Goal: Information Seeking & Learning: Get advice/opinions

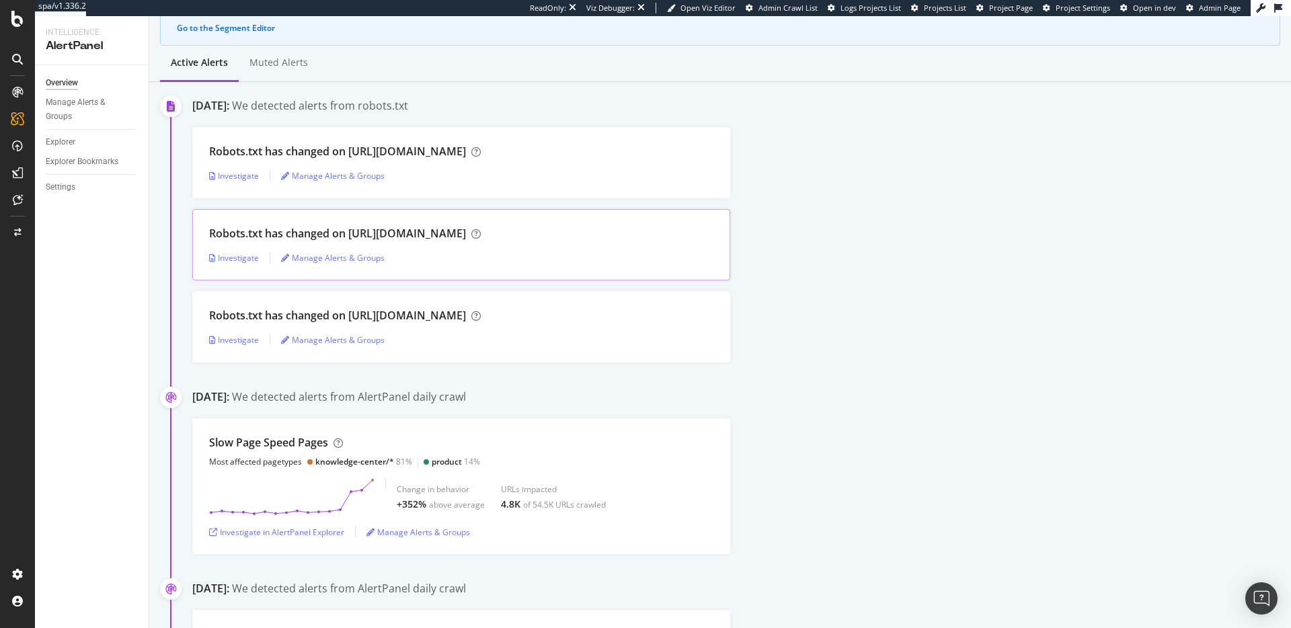
scroll to position [159, 0]
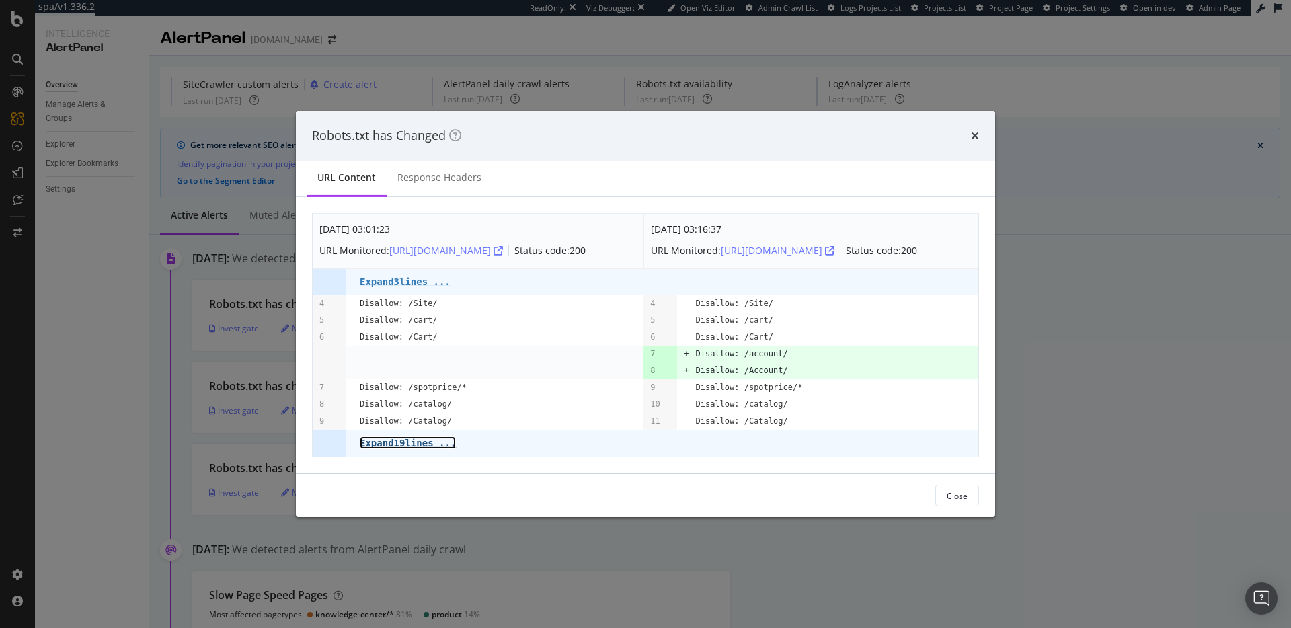
click at [415, 443] on link "Expand 19 lines ..." at bounding box center [408, 442] width 96 height 13
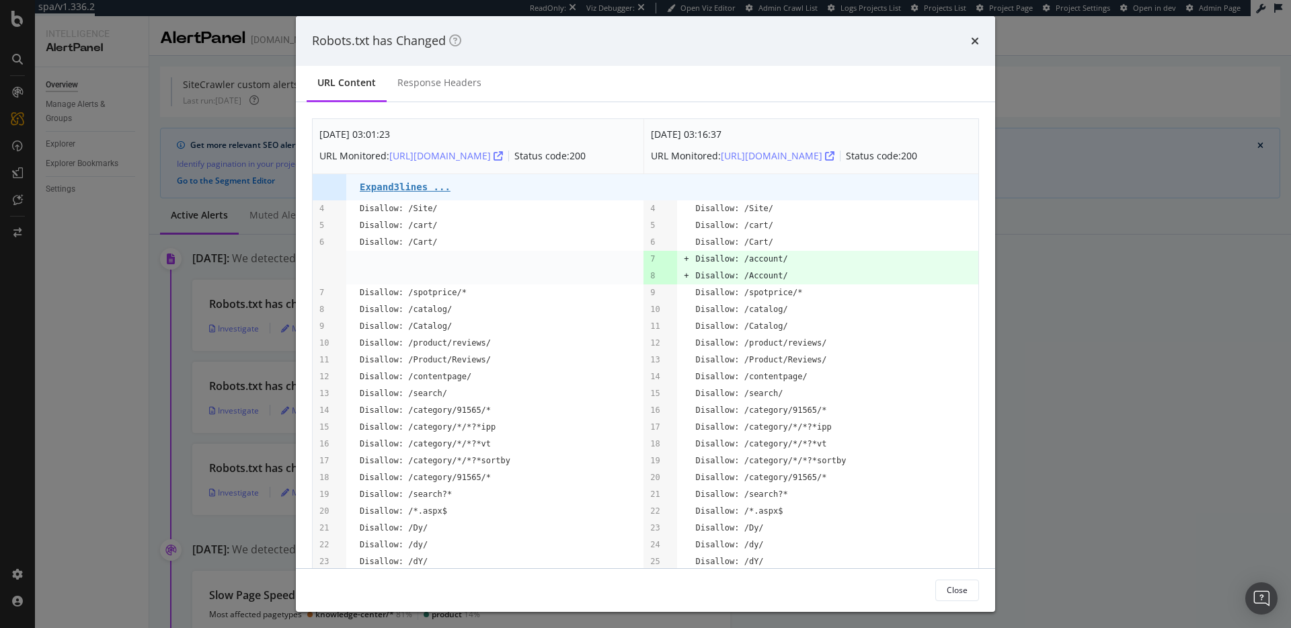
scroll to position [115, 0]
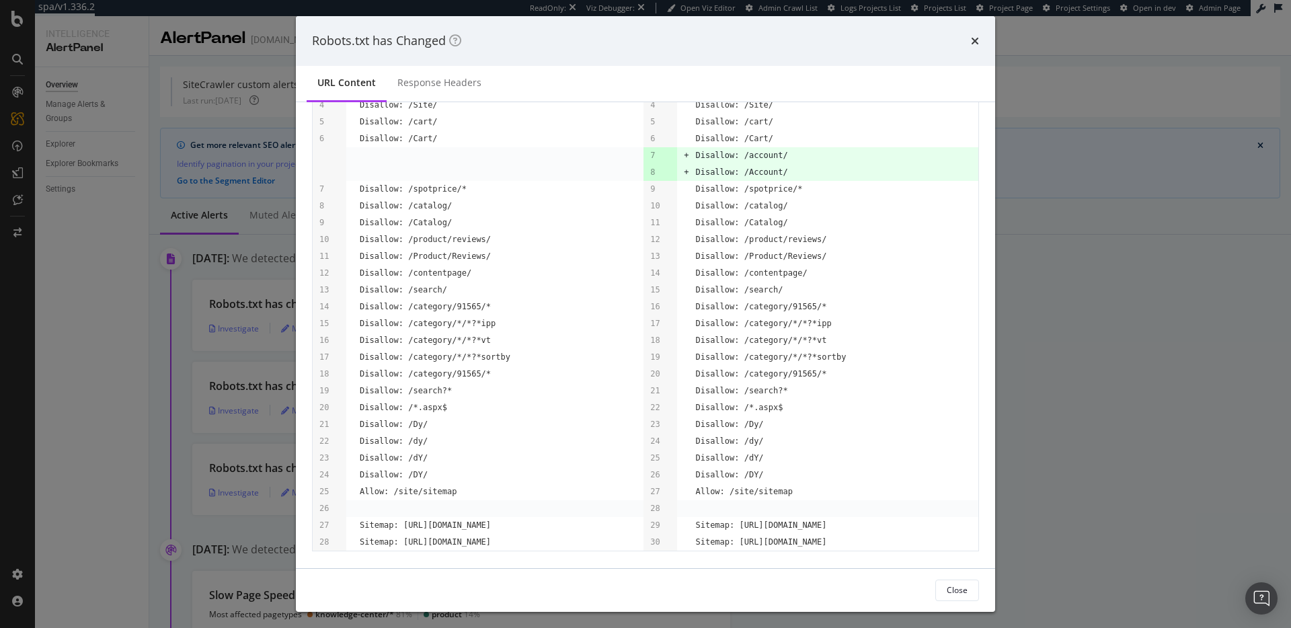
click at [964, 593] on div "Close" at bounding box center [957, 589] width 21 height 11
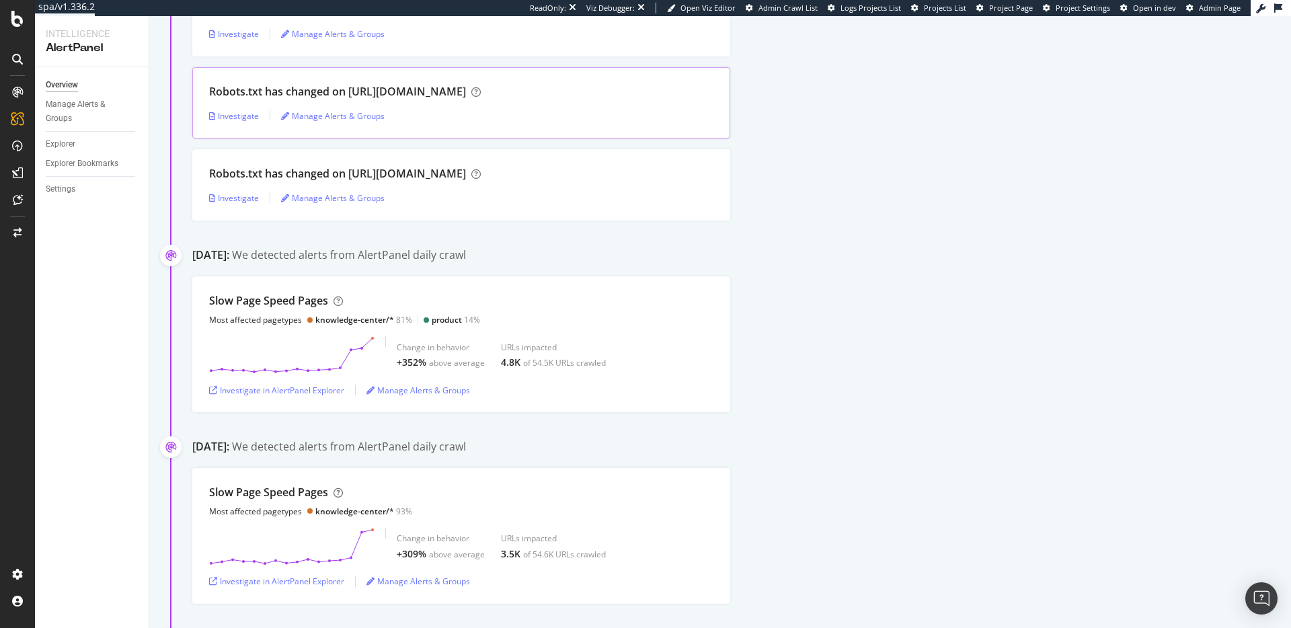
scroll to position [295, 0]
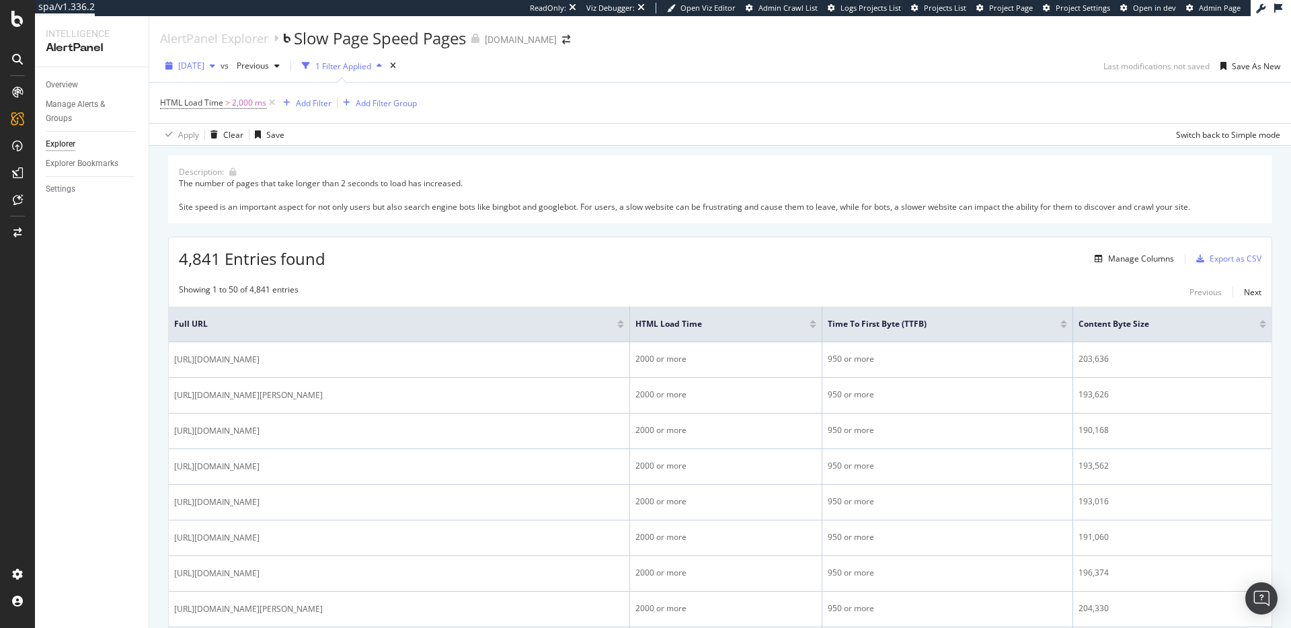
click at [204, 64] on span "2025 Aug. 12th" at bounding box center [191, 65] width 26 height 11
click at [239, 89] on div "[DATE]" at bounding box center [215, 93] width 70 height 12
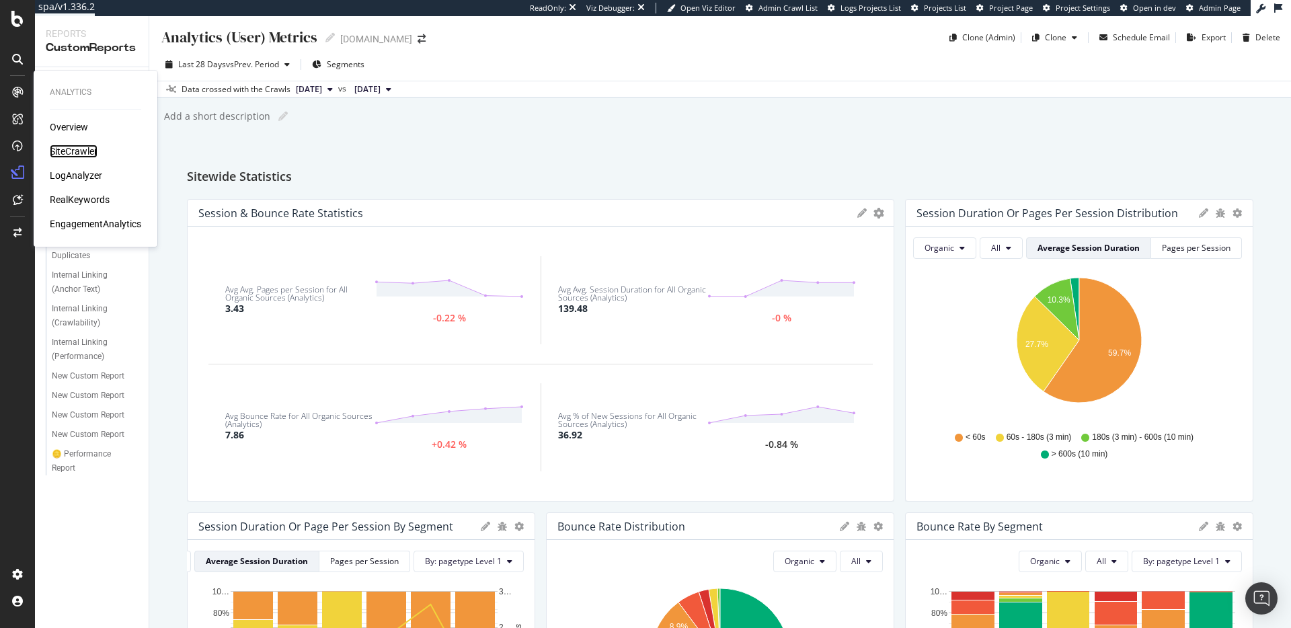
click at [71, 149] on div "SiteCrawler" at bounding box center [74, 151] width 48 height 13
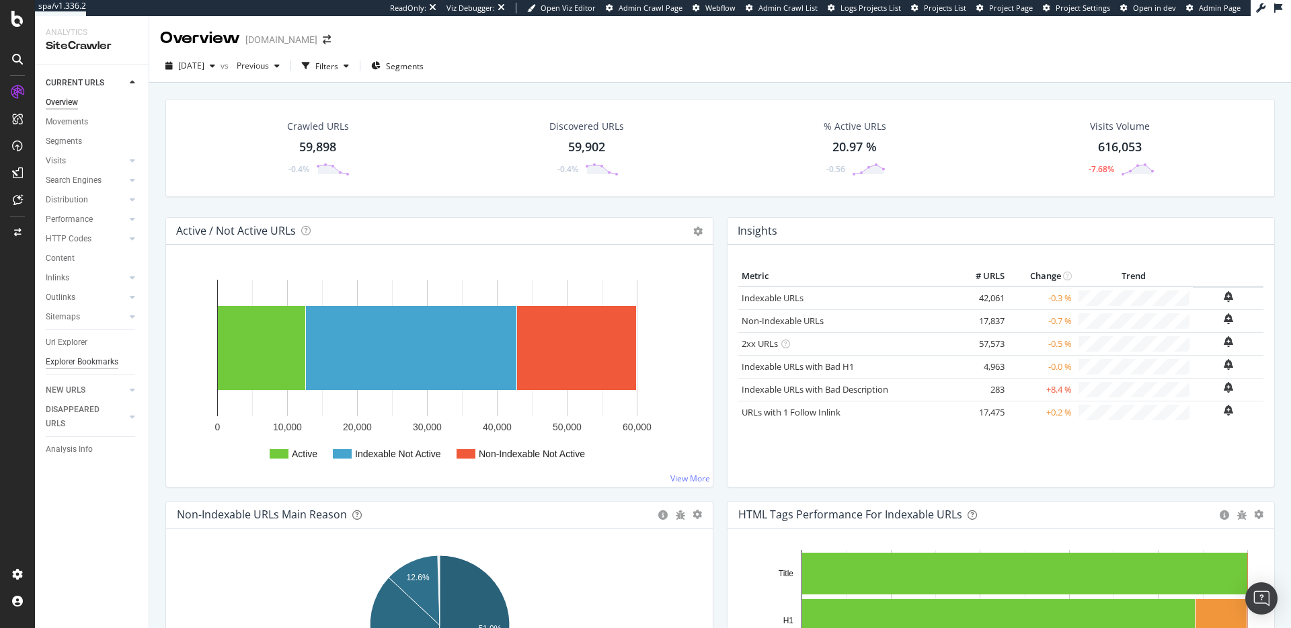
click at [88, 365] on div "Explorer Bookmarks" at bounding box center [82, 362] width 73 height 14
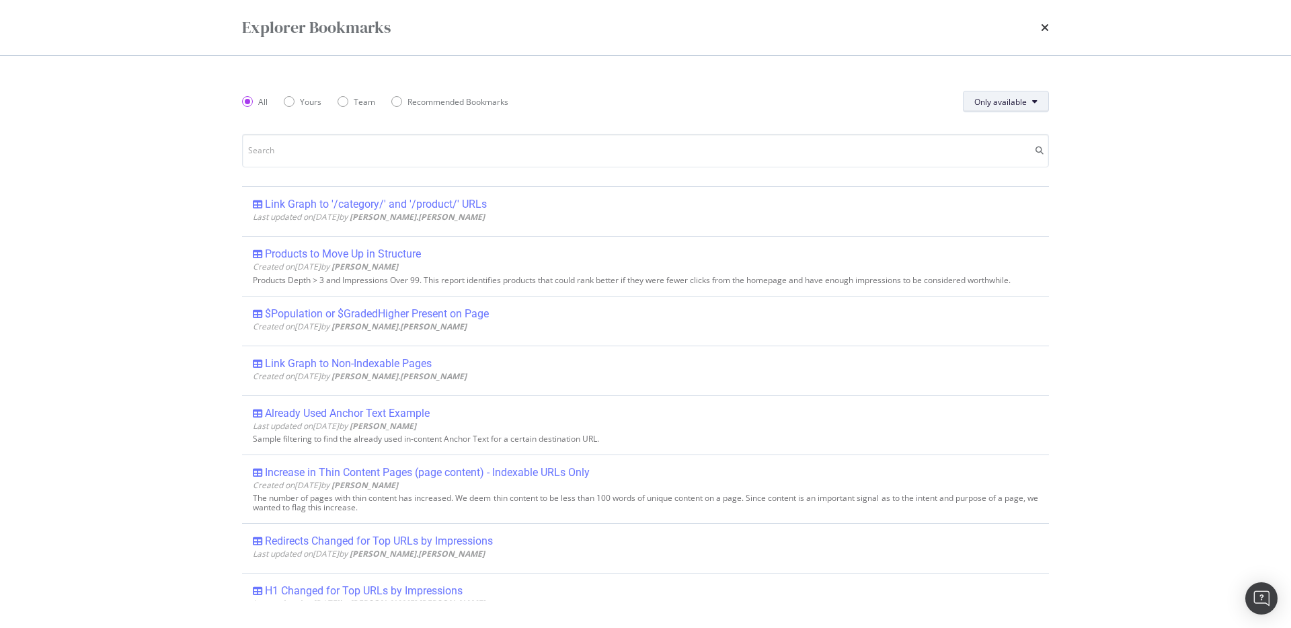
click at [989, 104] on span "Only available" at bounding box center [1000, 101] width 52 height 11
click at [678, 96] on div "All Yours Team Recommended Bookmarks Only available" at bounding box center [645, 102] width 807 height 38
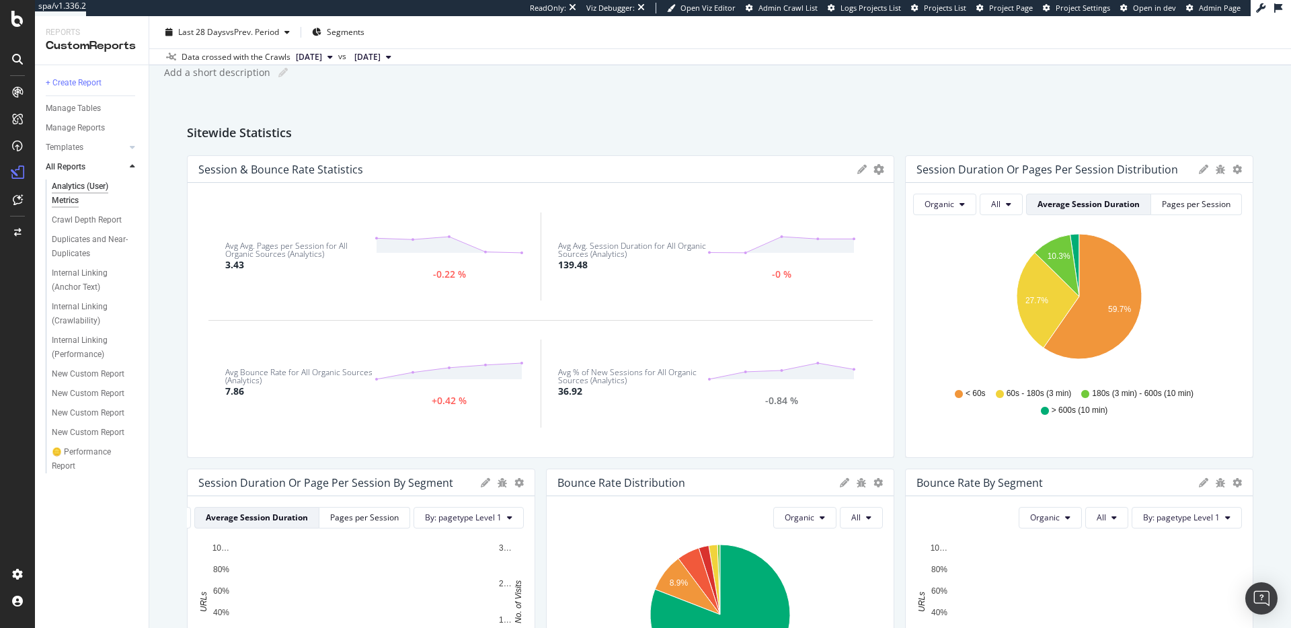
scroll to position [59, 0]
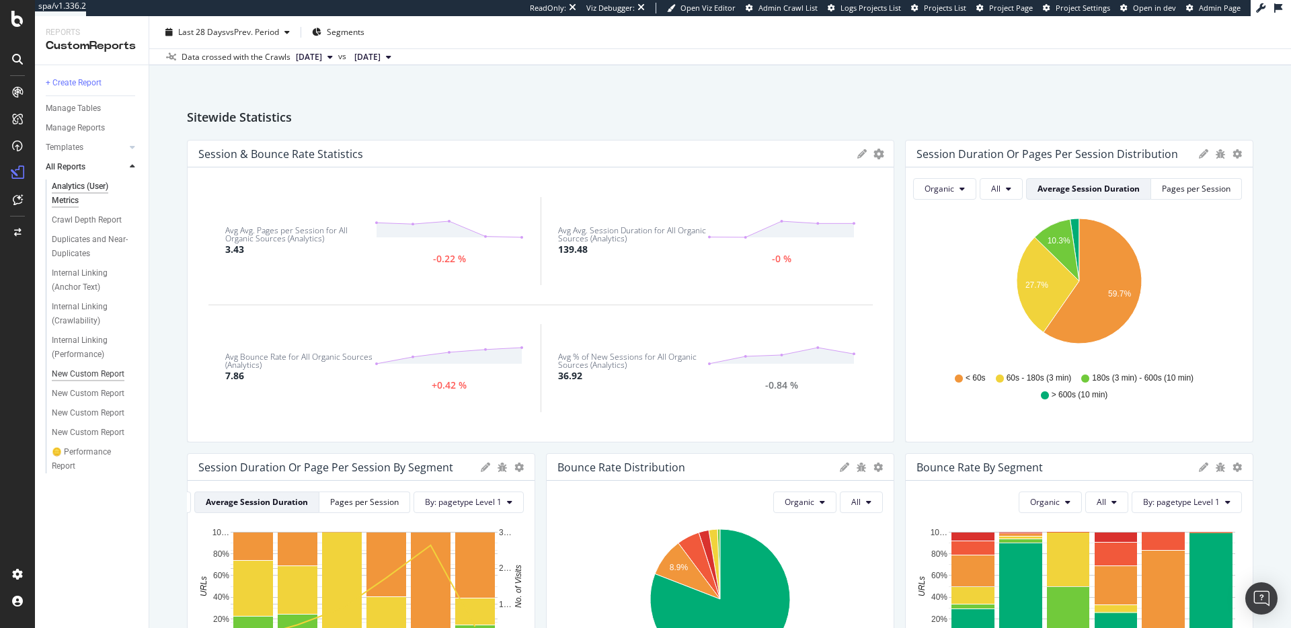
click at [87, 372] on div "New Custom Report" at bounding box center [88, 374] width 73 height 14
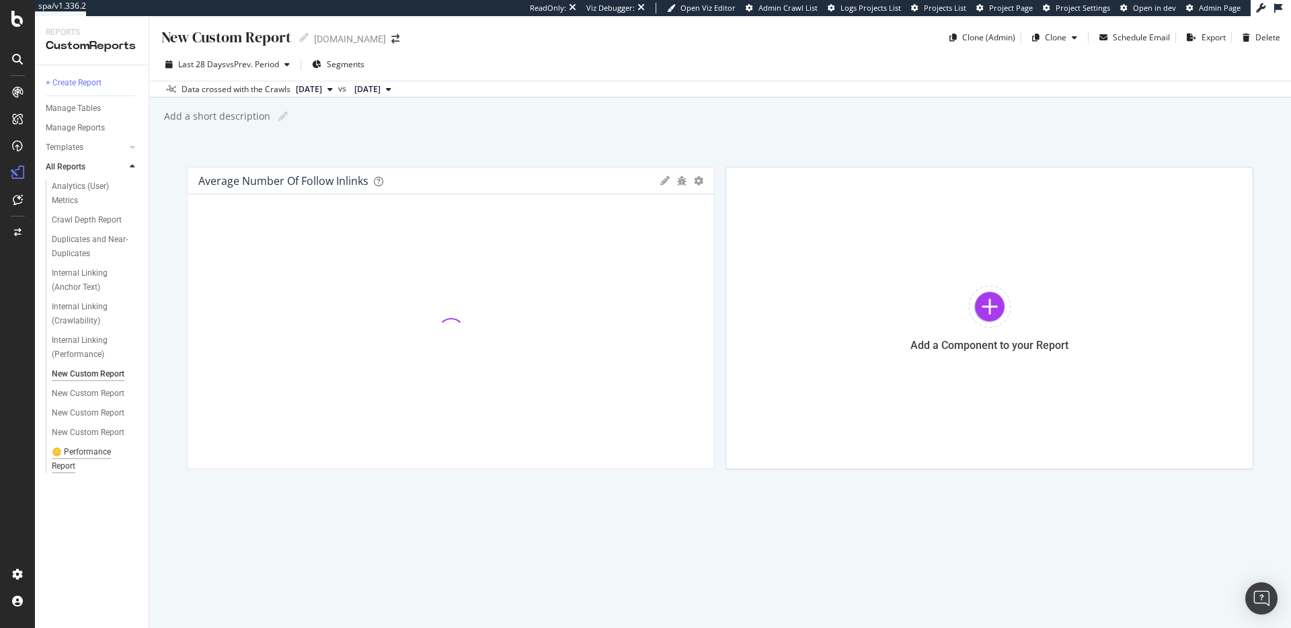
click at [85, 459] on div "🪙 Performance Report" at bounding box center [89, 459] width 75 height 28
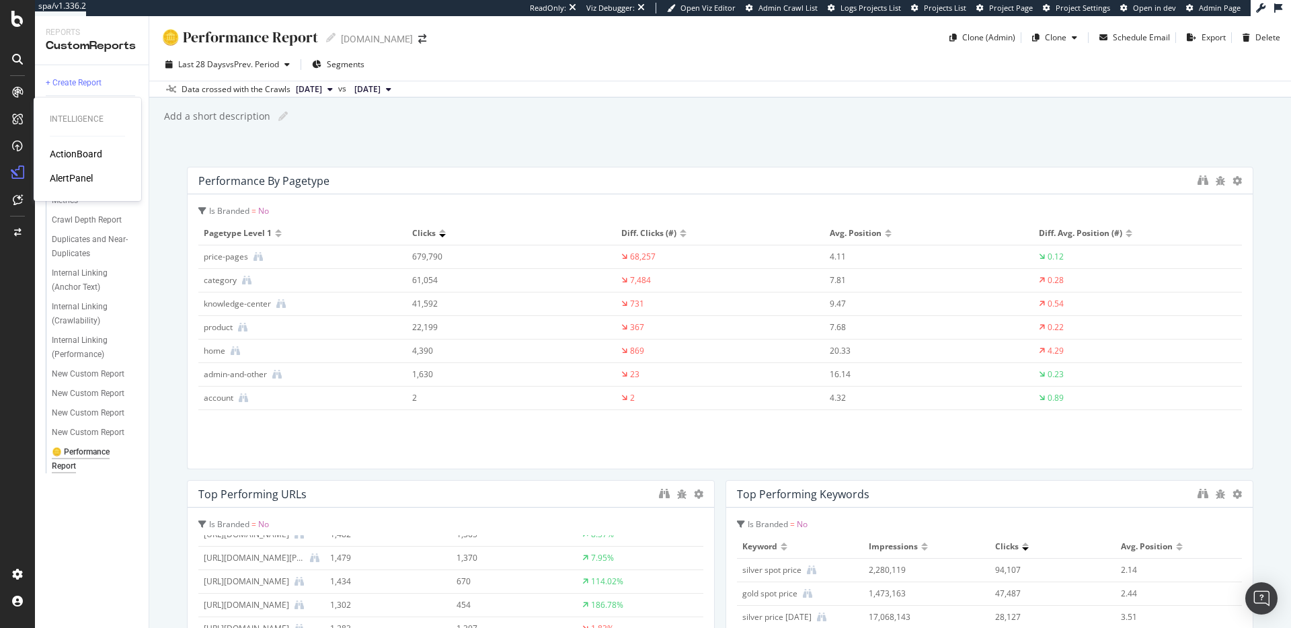
click at [71, 178] on div "AlertPanel" at bounding box center [71, 177] width 43 height 13
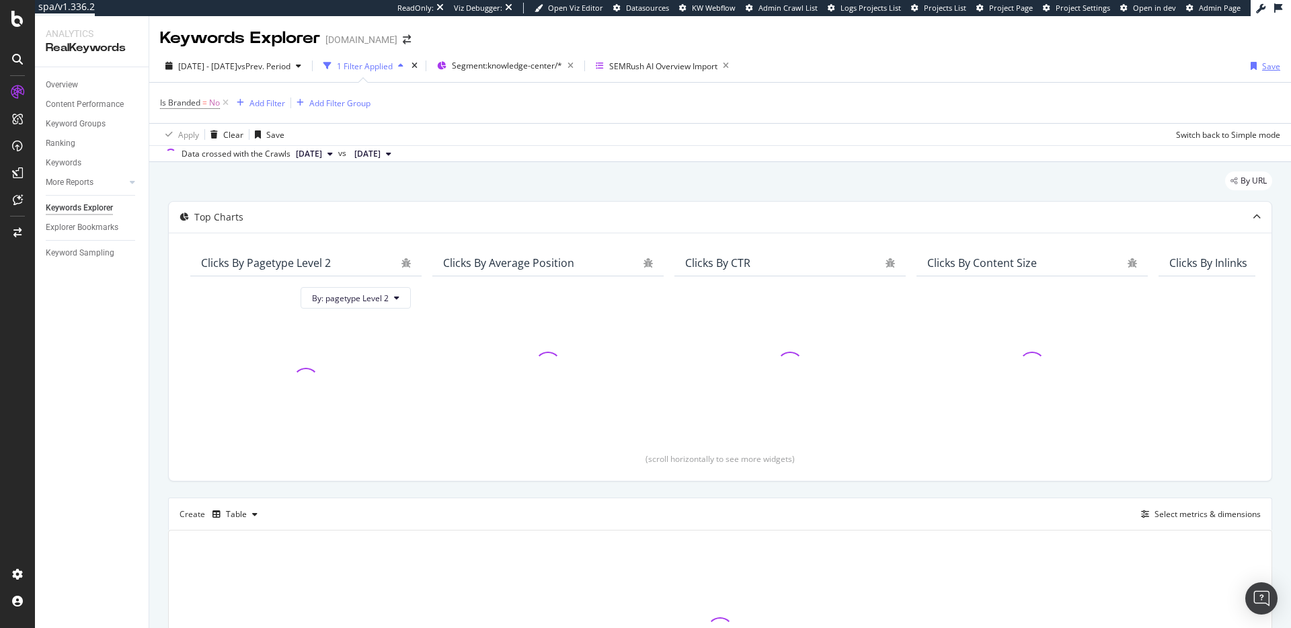
click at [1254, 71] on div "Save" at bounding box center [1262, 66] width 35 height 20
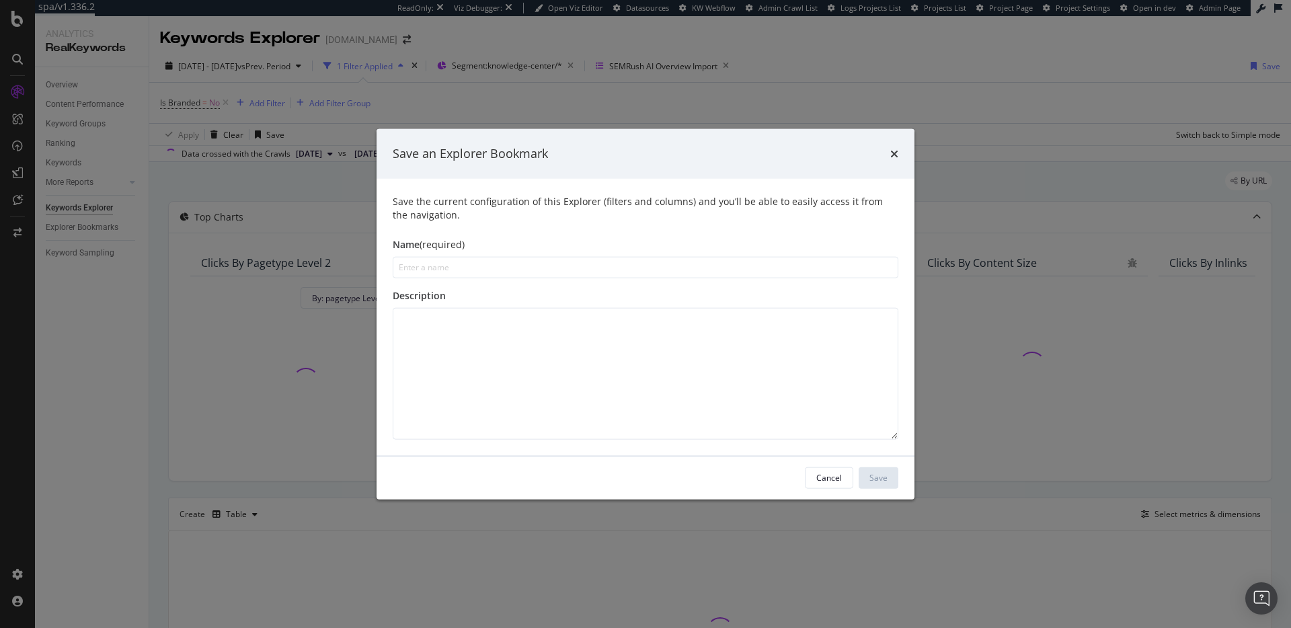
click at [901, 151] on div "Save an Explorer Bookmark" at bounding box center [646, 154] width 538 height 50
click at [904, 152] on div "Save an Explorer Bookmark" at bounding box center [646, 154] width 538 height 50
click at [875, 150] on div "Save an Explorer Bookmark" at bounding box center [646, 153] width 506 height 17
click at [885, 150] on div "Save an Explorer Bookmark" at bounding box center [646, 153] width 506 height 17
click at [891, 153] on icon "times" at bounding box center [894, 153] width 8 height 11
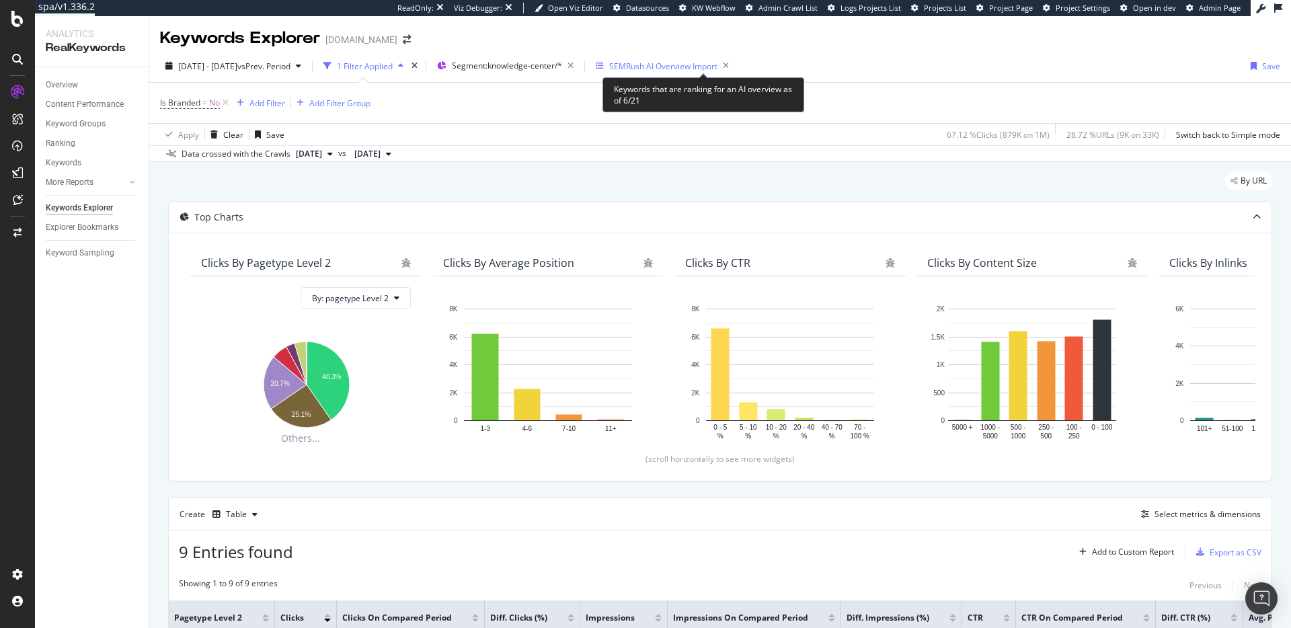
click at [679, 67] on div "SEMRush AI Overview Import" at bounding box center [663, 66] width 108 height 11
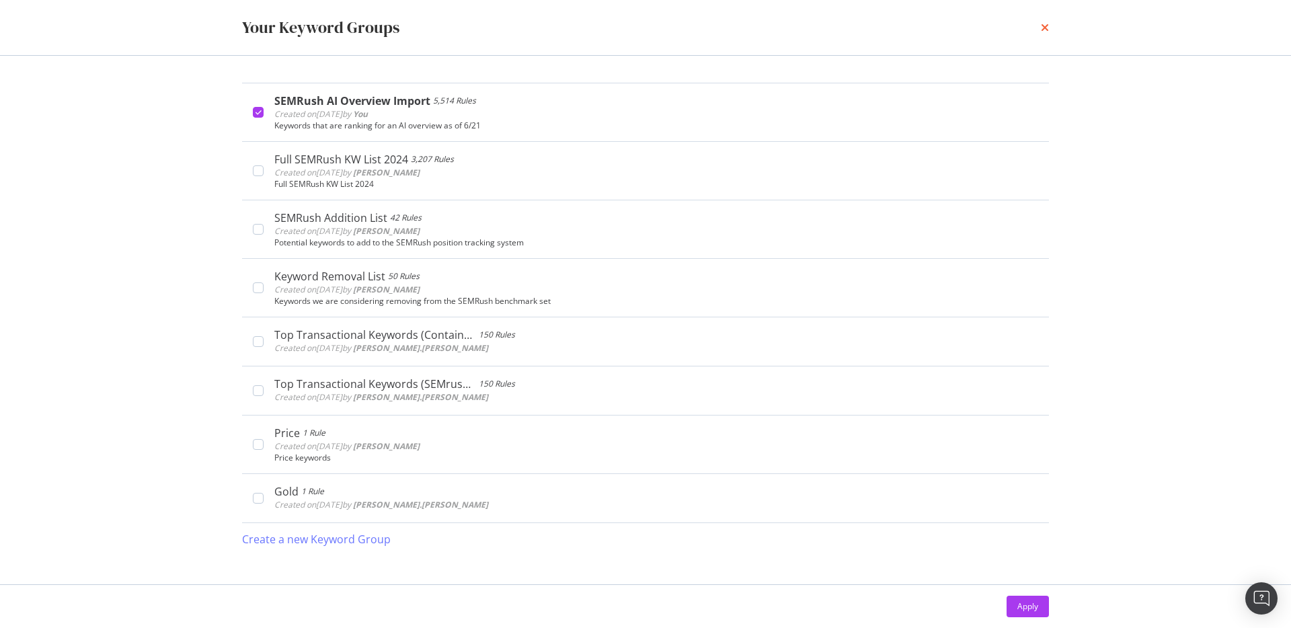
click at [1048, 28] on icon "times" at bounding box center [1045, 27] width 8 height 11
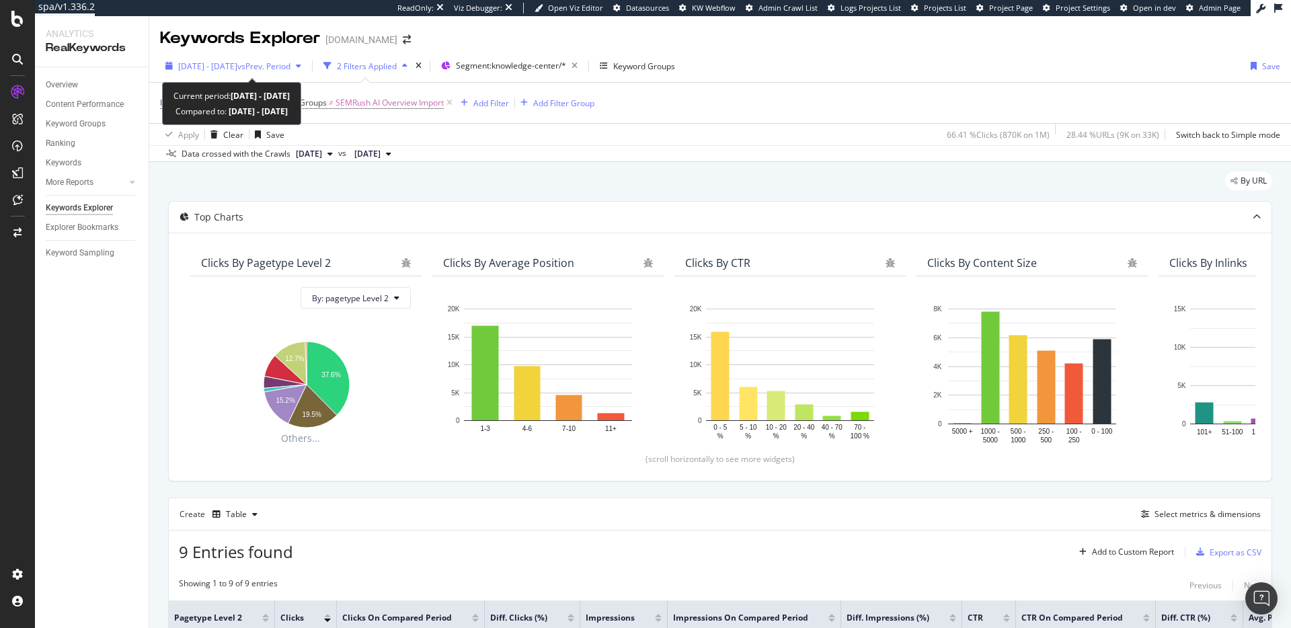
click at [190, 59] on div "[DATE] - [DATE] vs Prev. Period" at bounding box center [233, 66] width 147 height 20
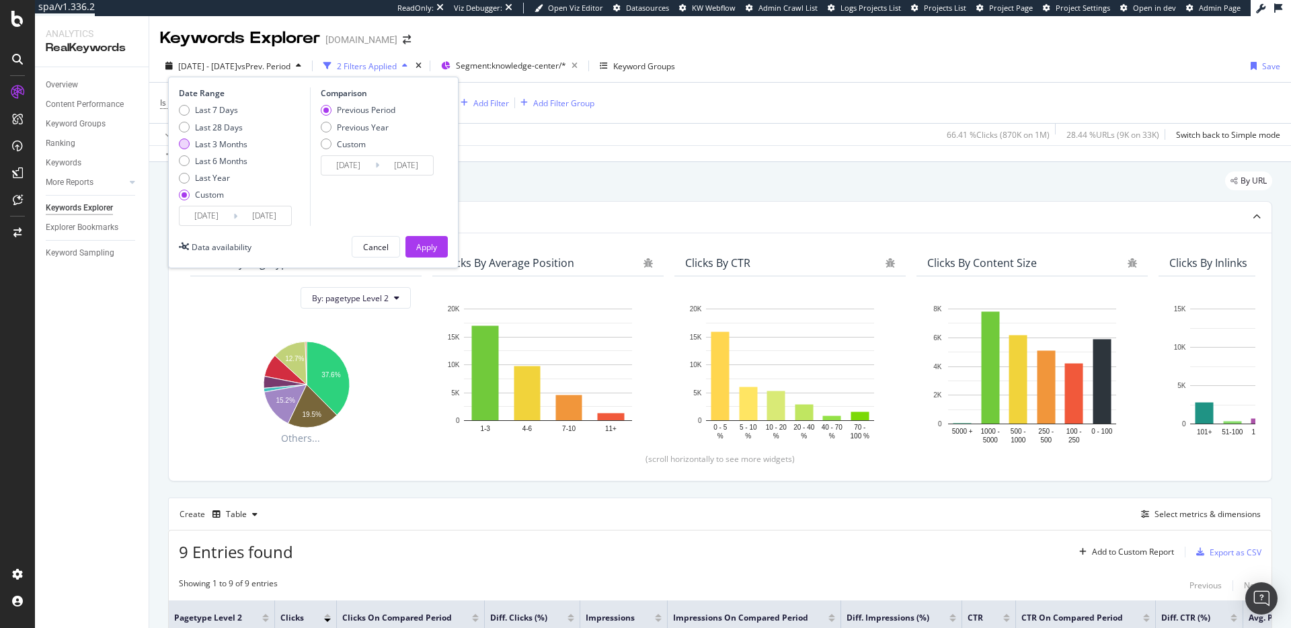
click at [209, 141] on div "Last 3 Months" at bounding box center [221, 144] width 52 height 11
type input "[DATE]"
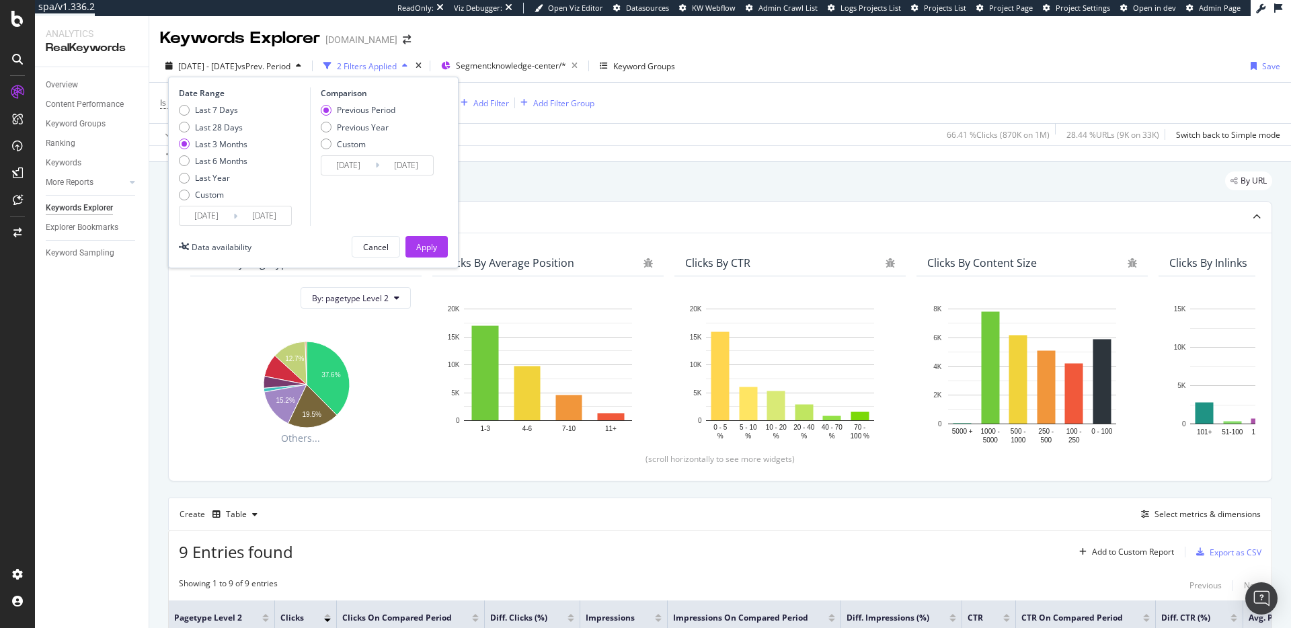
drag, startPoint x: 223, startPoint y: 115, endPoint x: 218, endPoint y: 122, distance: 8.8
click at [221, 116] on div "Last 7 Days Last 28 Days Last 3 Months Last 6 Months Last Year Custom" at bounding box center [213, 155] width 69 height 102
click at [218, 123] on div "Last 28 Days" at bounding box center [219, 127] width 48 height 11
type input "[DATE]"
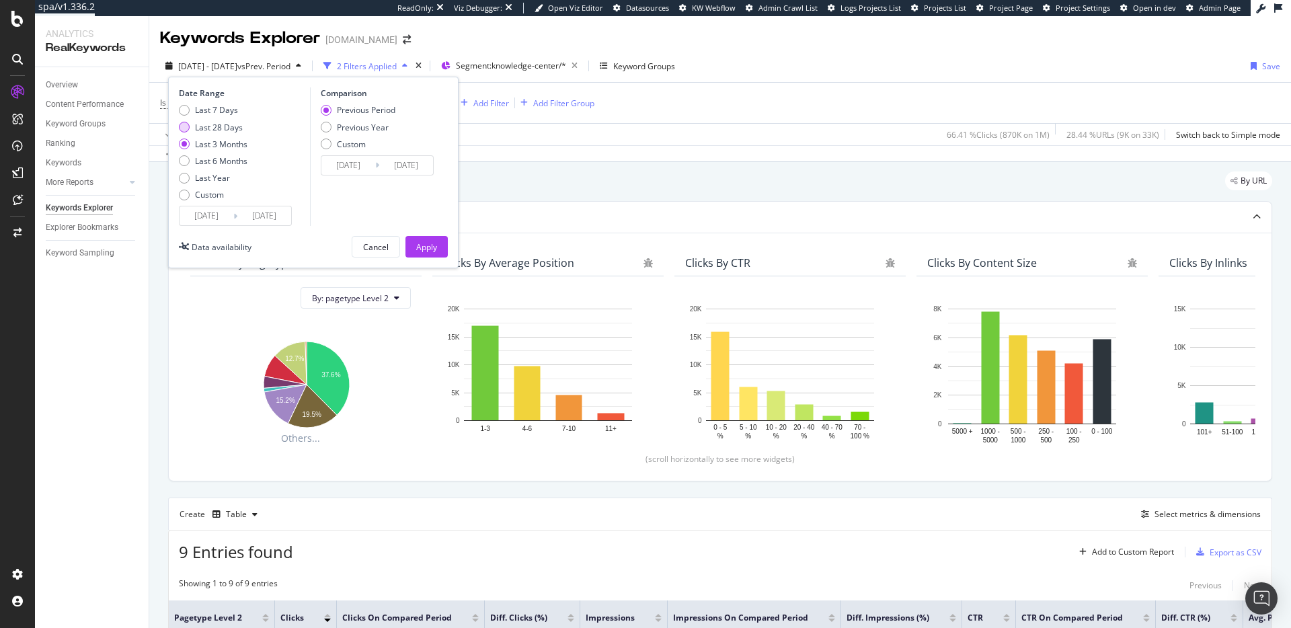
type input "[DATE]"
click at [434, 252] on div "Apply" at bounding box center [426, 246] width 21 height 11
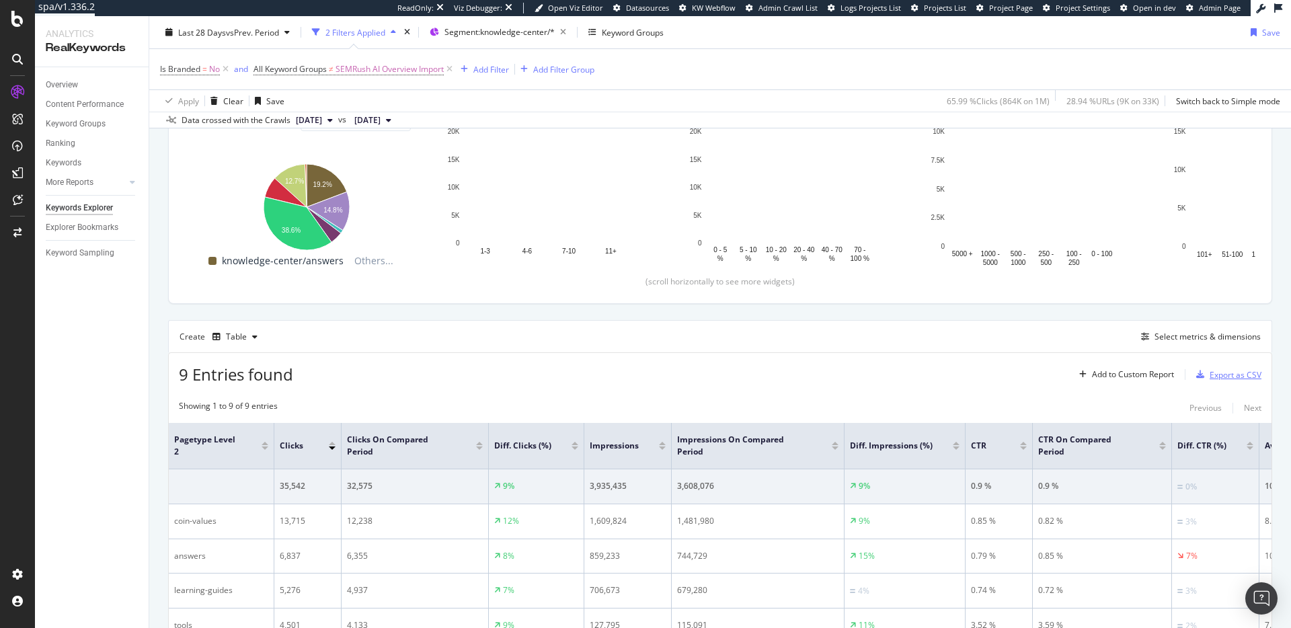
scroll to position [180, 0]
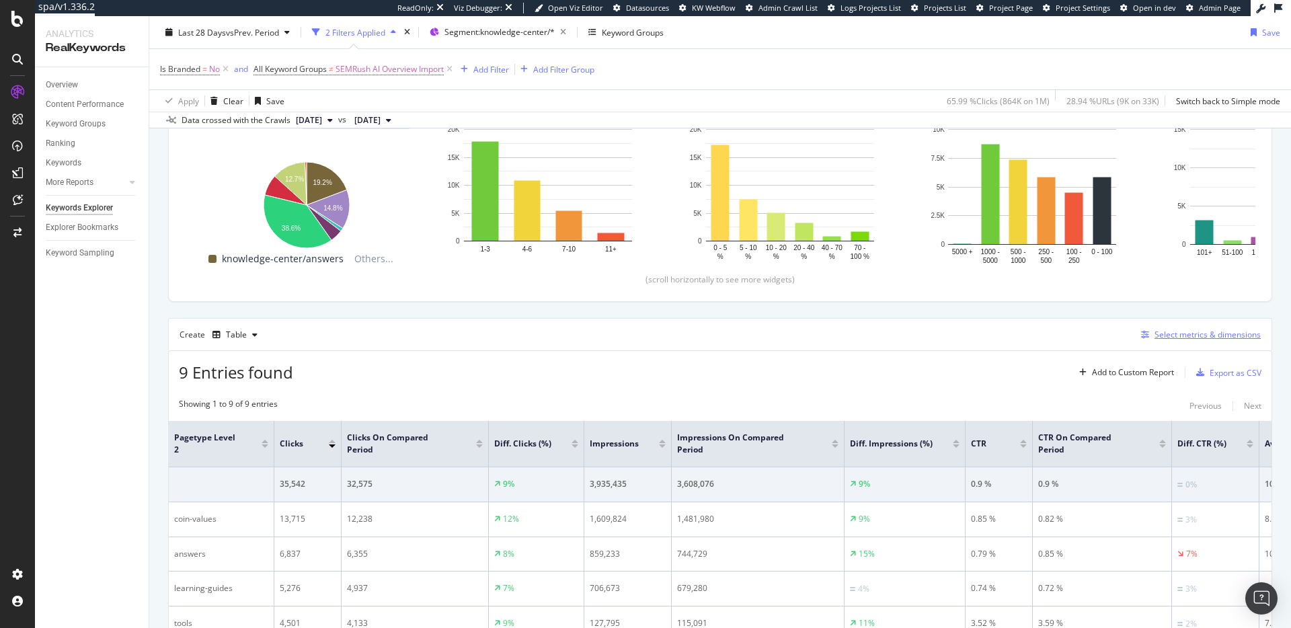
click at [1205, 334] on div "Select metrics & dimensions" at bounding box center [1208, 334] width 106 height 11
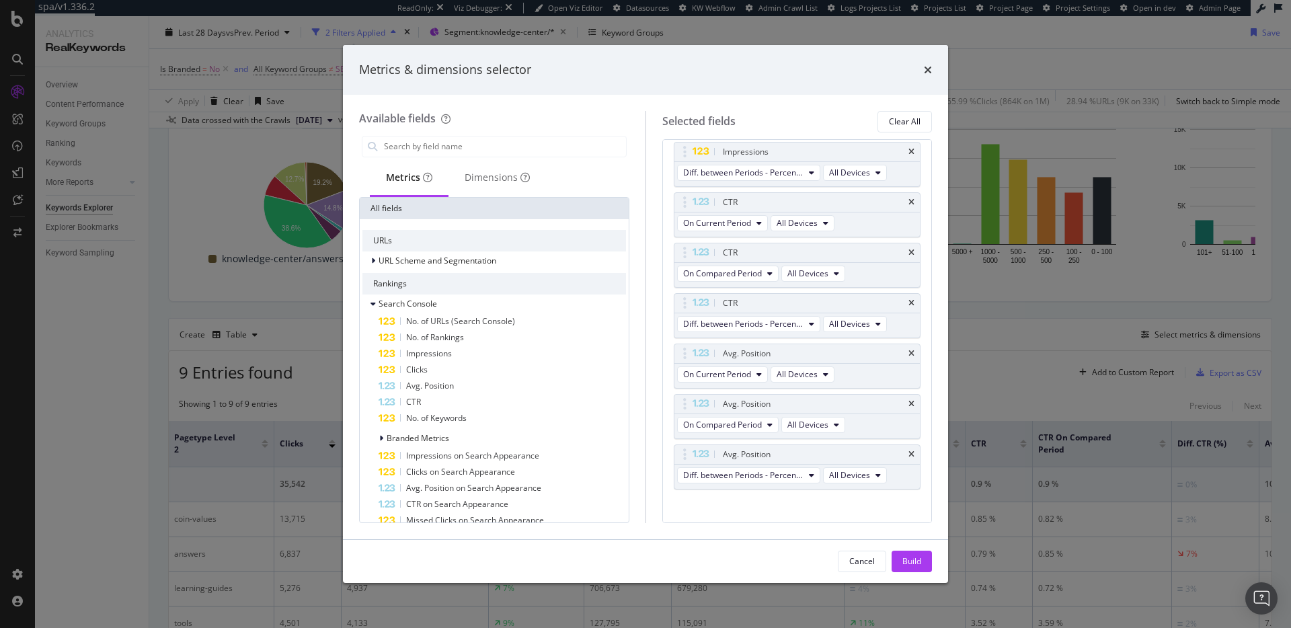
scroll to position [390, 0]
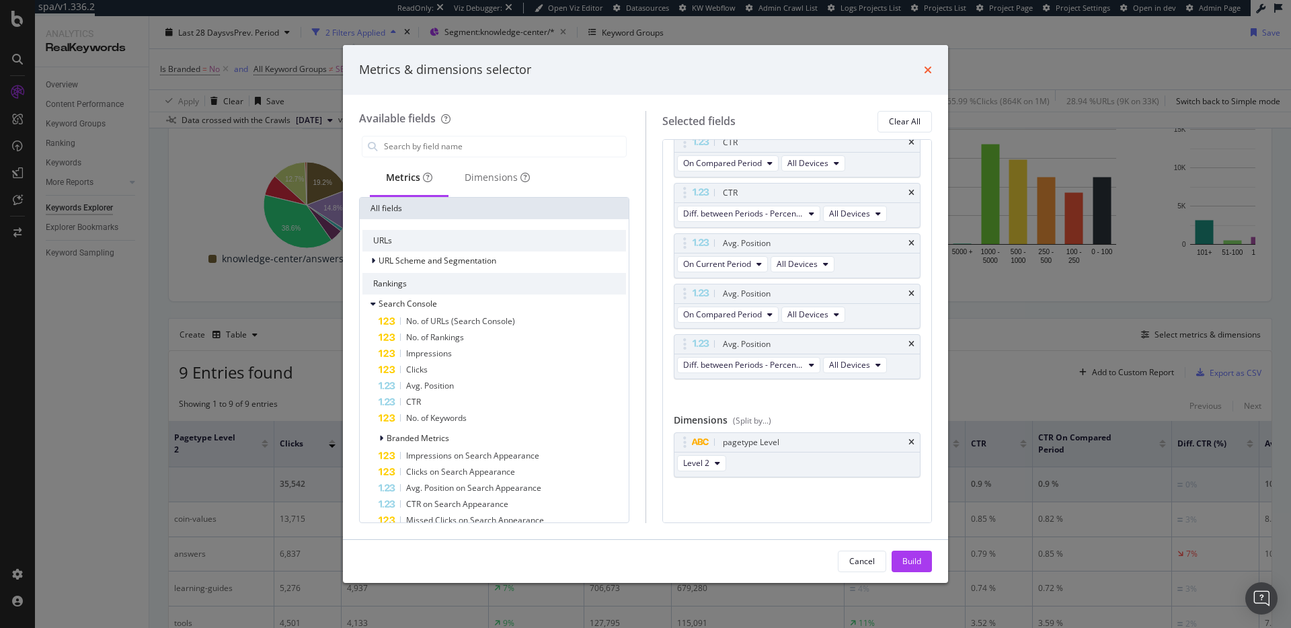
click at [931, 68] on icon "times" at bounding box center [928, 70] width 8 height 11
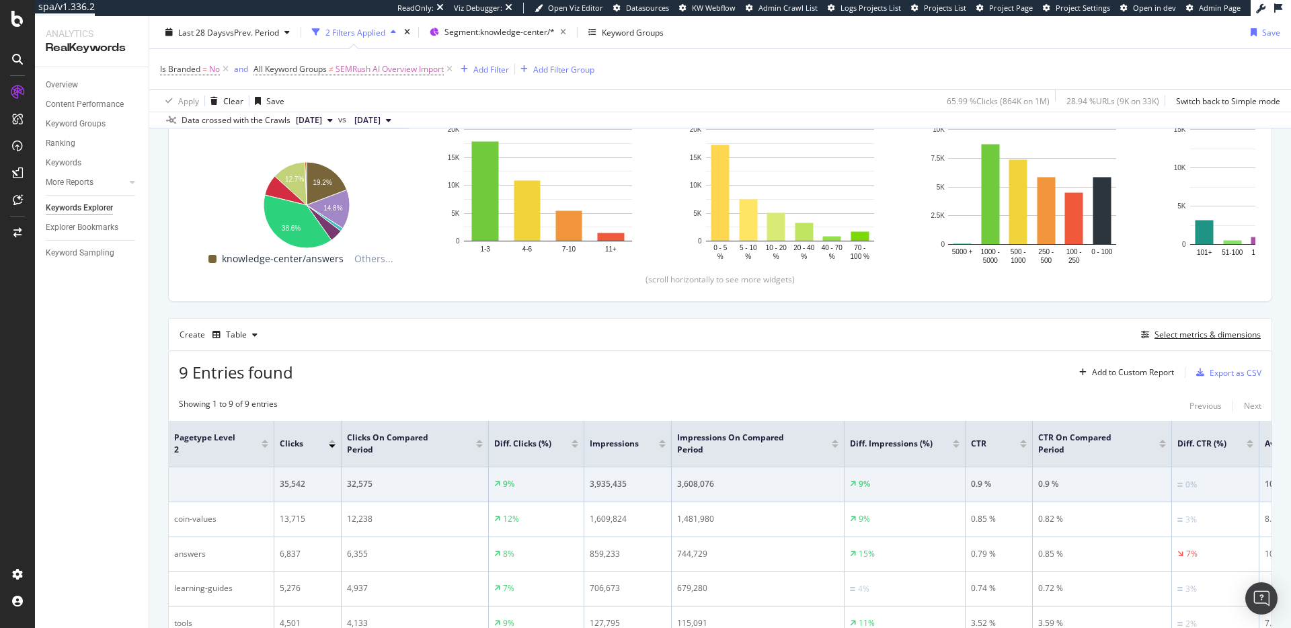
scroll to position [0, 0]
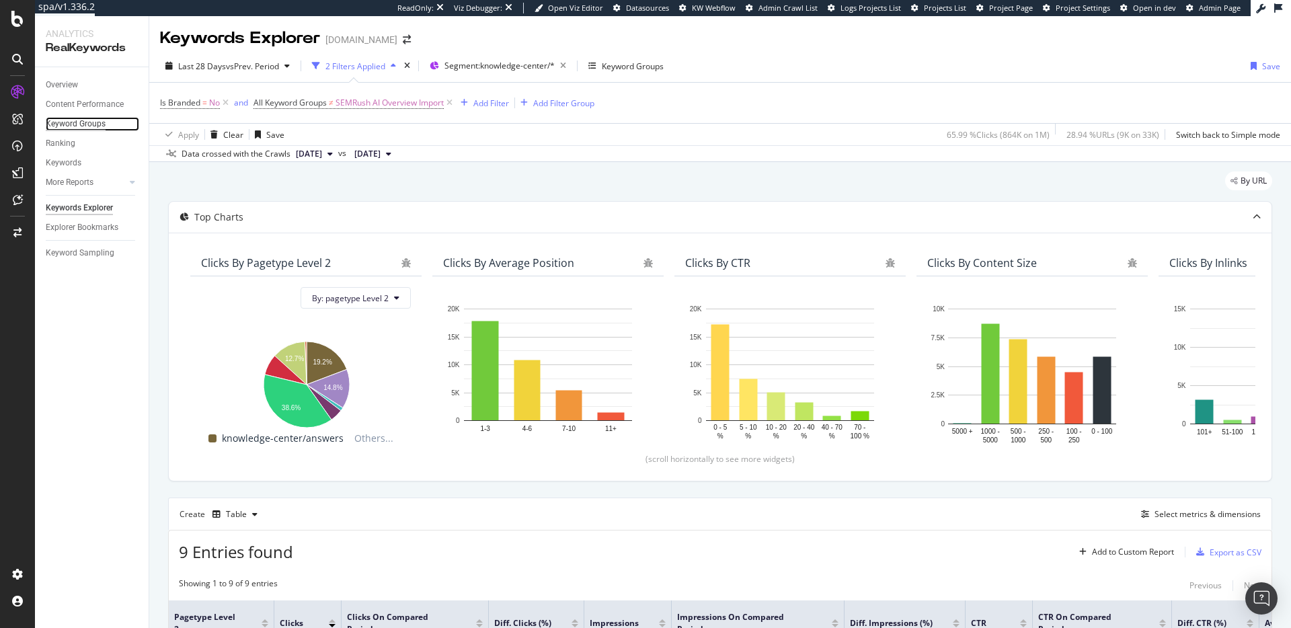
click at [85, 121] on div "Keyword Groups" at bounding box center [76, 124] width 60 height 14
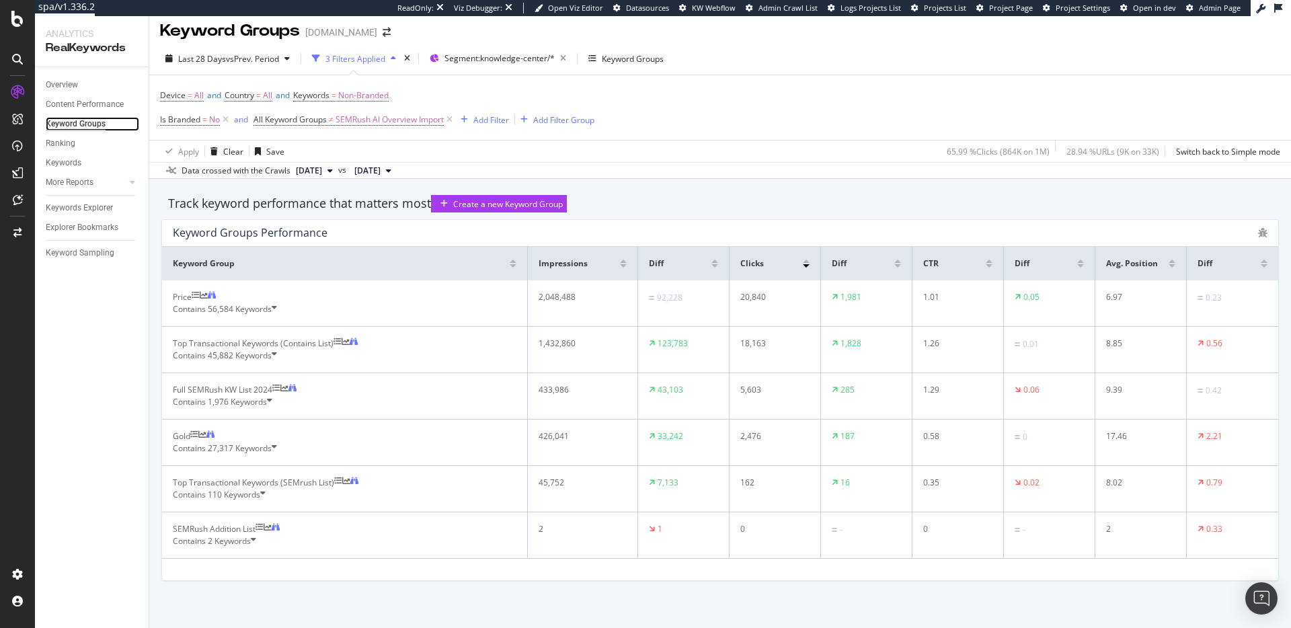
scroll to position [80, 0]
click at [223, 525] on div "SEMRush Addition List" at bounding box center [214, 529] width 83 height 12
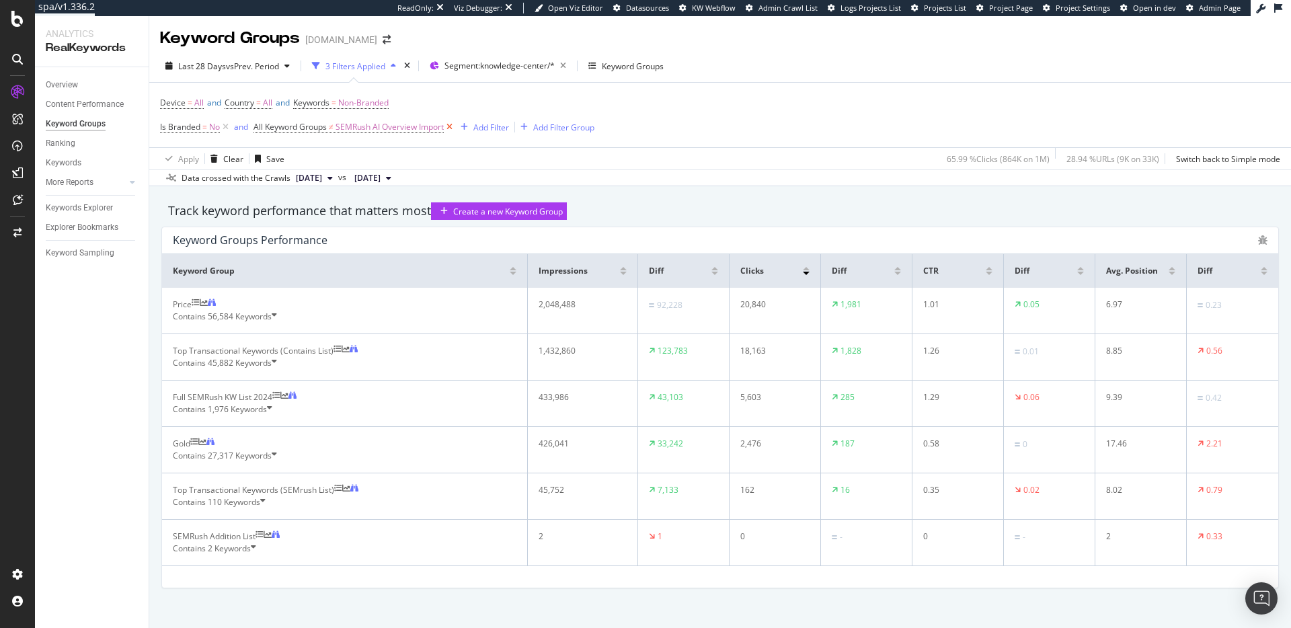
click at [451, 126] on icon at bounding box center [449, 126] width 11 height 13
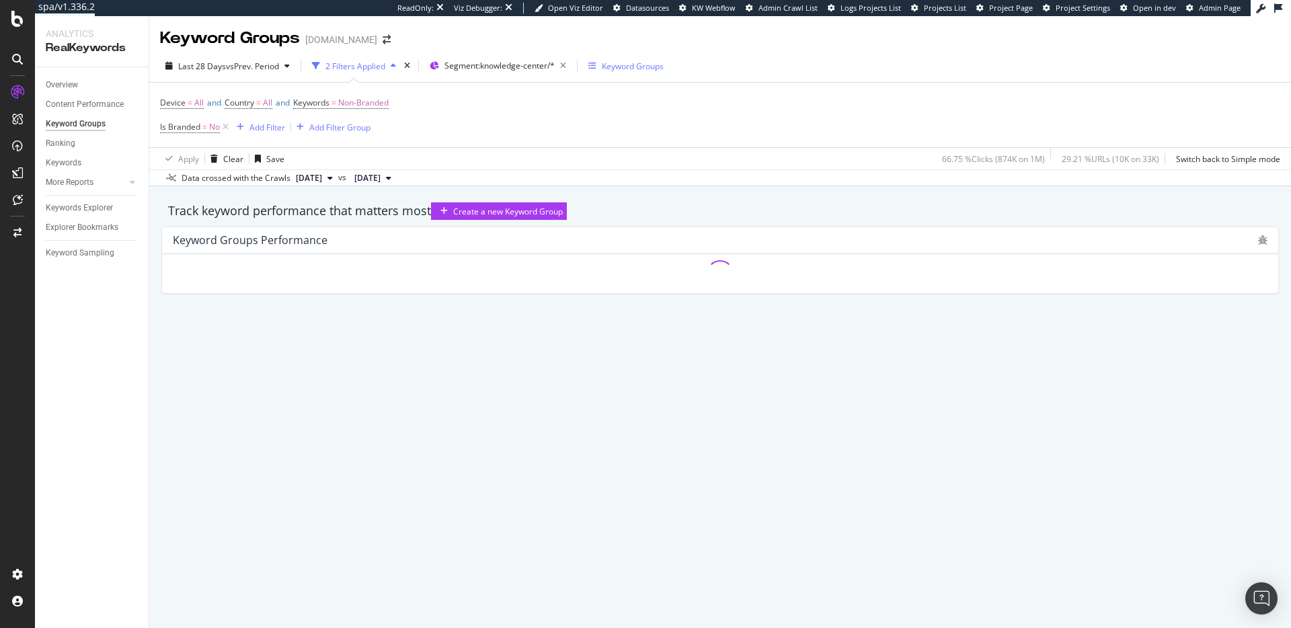
click at [611, 68] on div "Keyword Groups" at bounding box center [633, 66] width 62 height 11
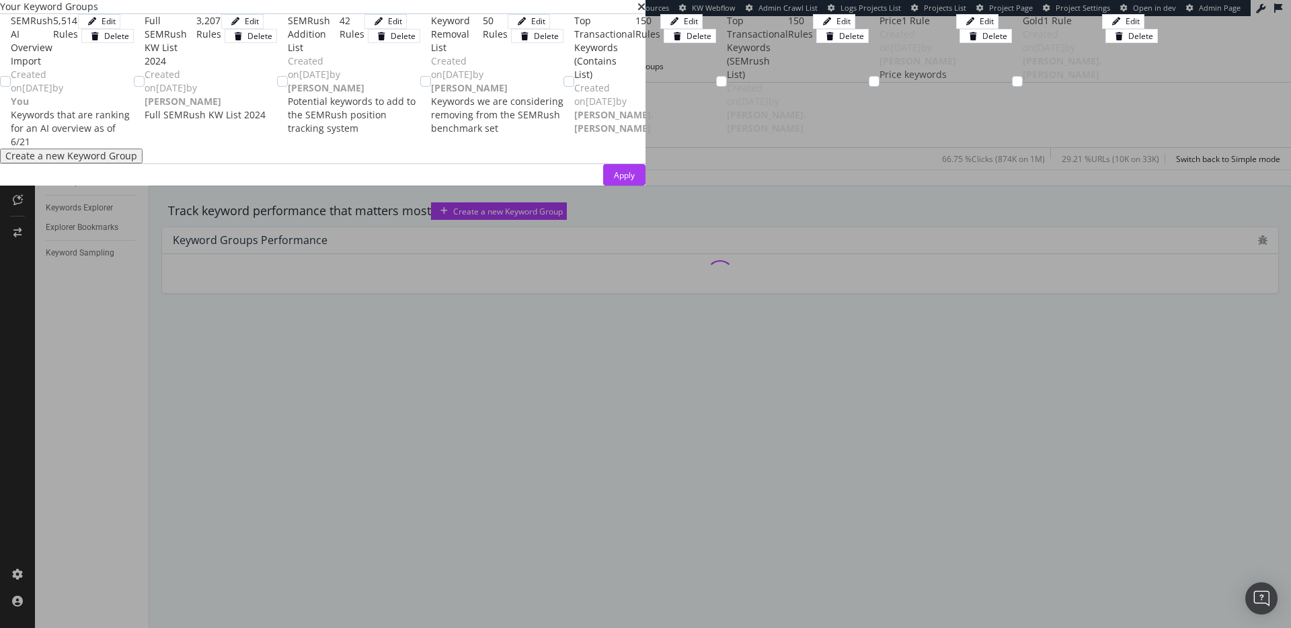
click at [53, 68] on div "SEMRush AI Overview Import" at bounding box center [32, 41] width 42 height 54
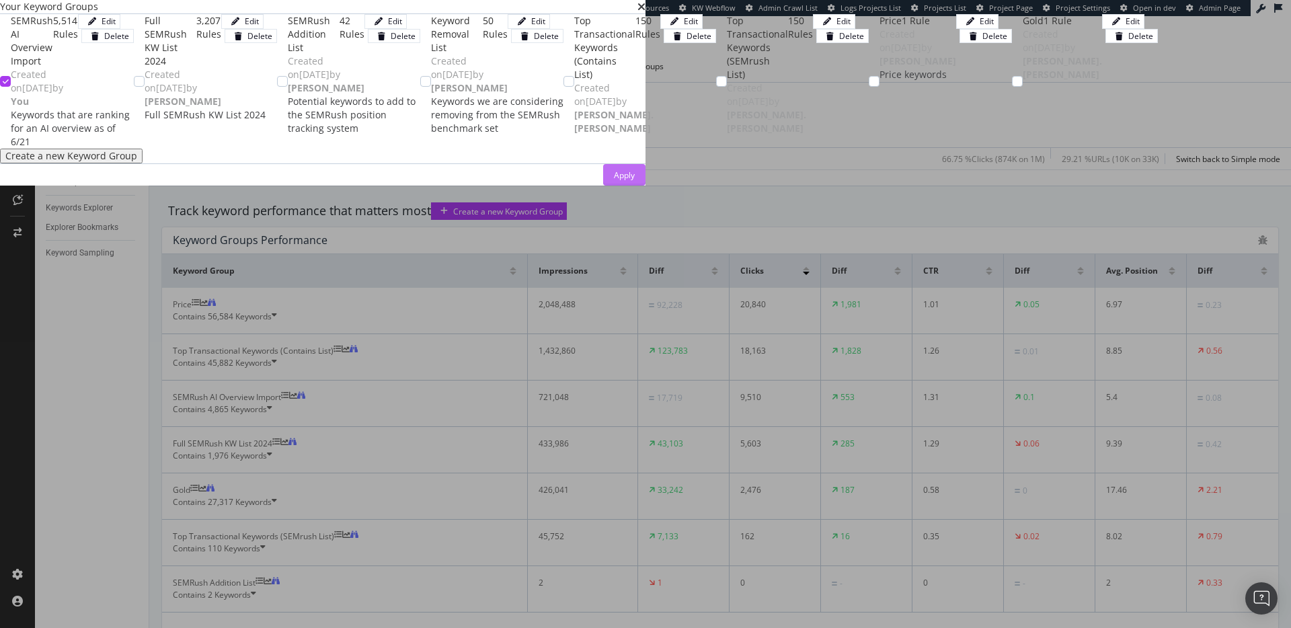
click at [635, 185] on div "Apply" at bounding box center [624, 175] width 21 height 20
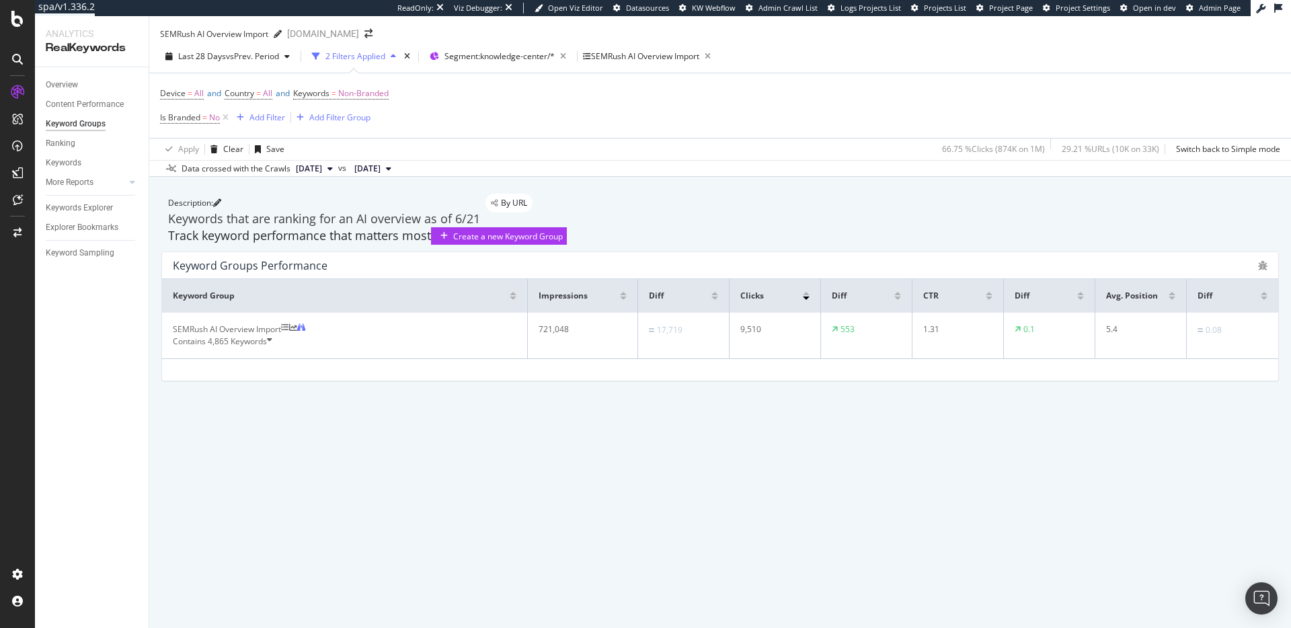
click at [258, 347] on span "4,865 Keywords" at bounding box center [237, 341] width 59 height 11
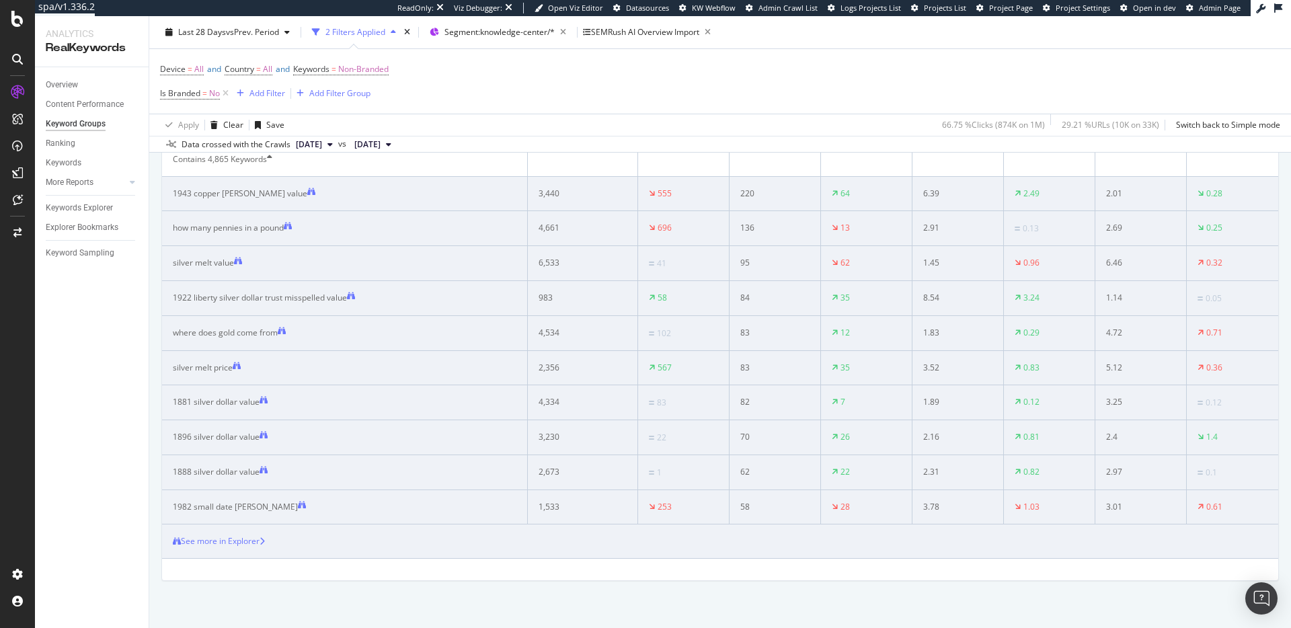
scroll to position [209, 0]
click at [232, 339] on div "where does gold come from" at bounding box center [225, 333] width 105 height 12
copy div "where does gold come from"
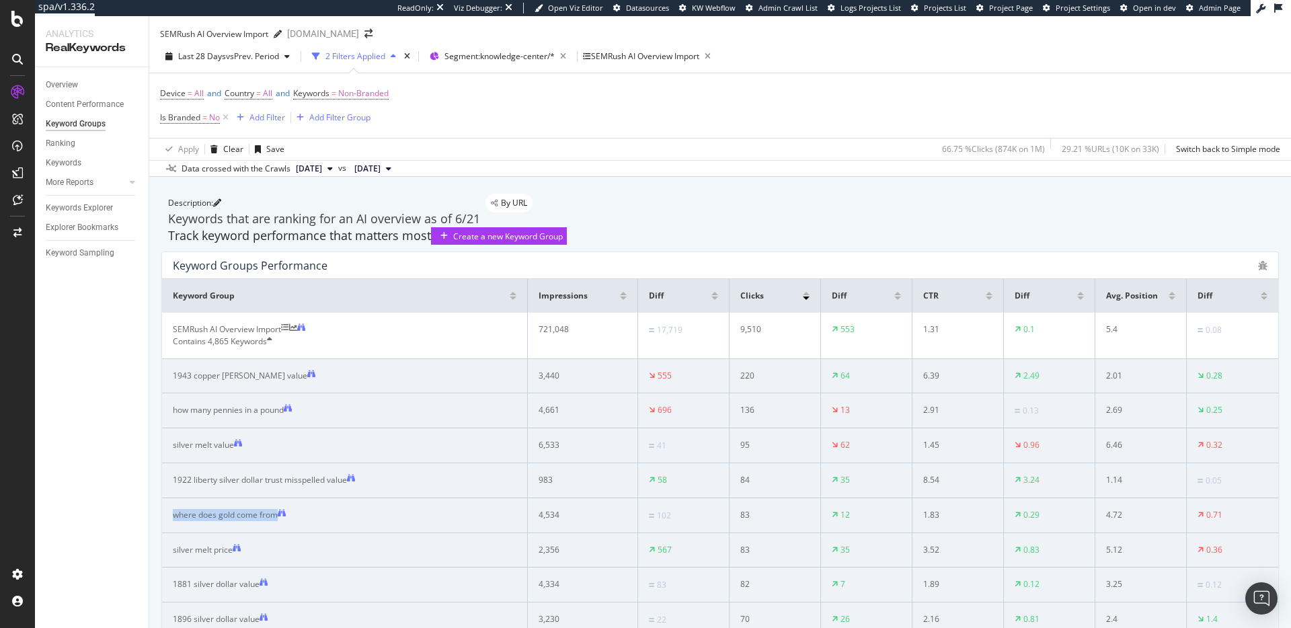
scroll to position [89, 0]
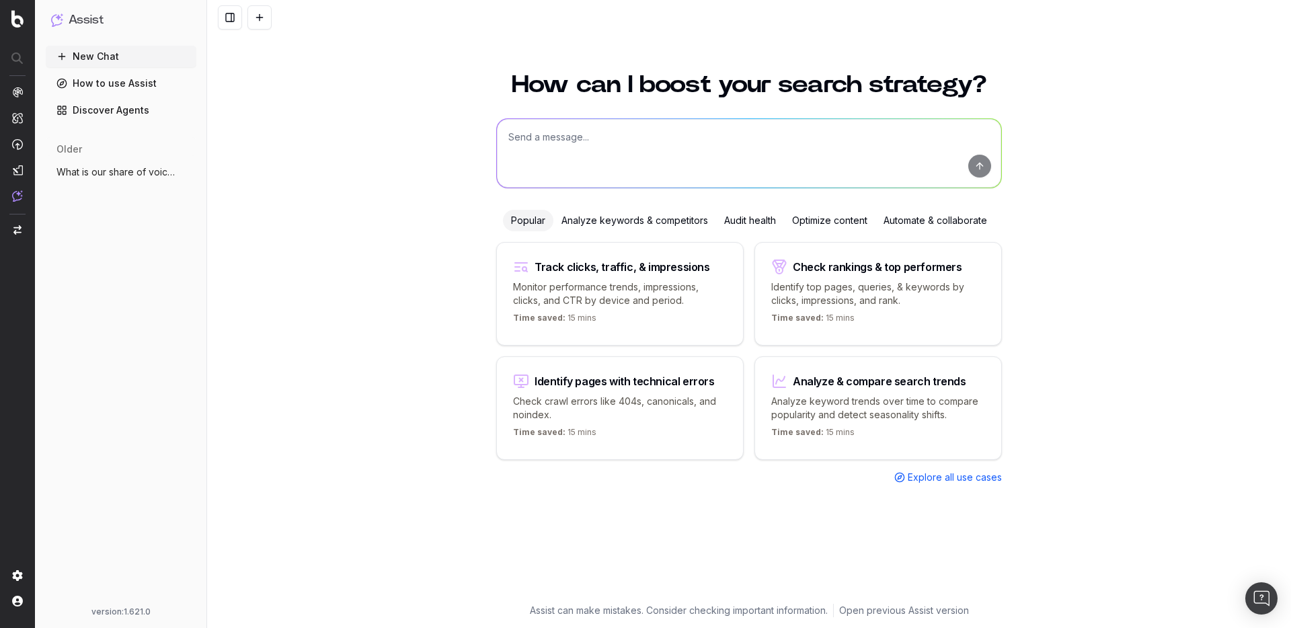
drag, startPoint x: 640, startPoint y: 63, endPoint x: 632, endPoint y: 106, distance: 44.3
click at [640, 67] on div "How can I boost your search strategy? Popular Analyze keywords & competitors Au…" at bounding box center [749, 329] width 516 height 547
click at [631, 117] on div "How can I boost your search strategy? Popular Analyze keywords & competitors Au…" at bounding box center [749, 329] width 516 height 547
click at [623, 128] on textarea at bounding box center [749, 153] width 504 height 69
type textarea "C"
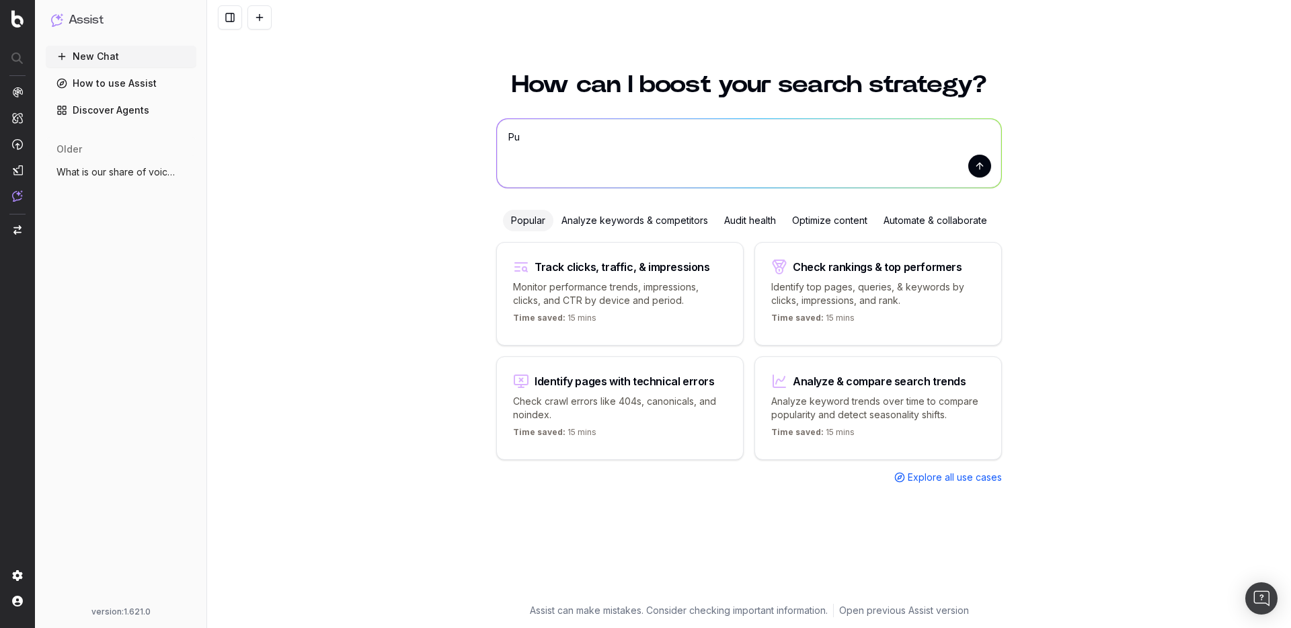
type textarea "P"
type textarea "Show me share of voice for the top 5 keywords in the keyword group SEMRush AI O…"
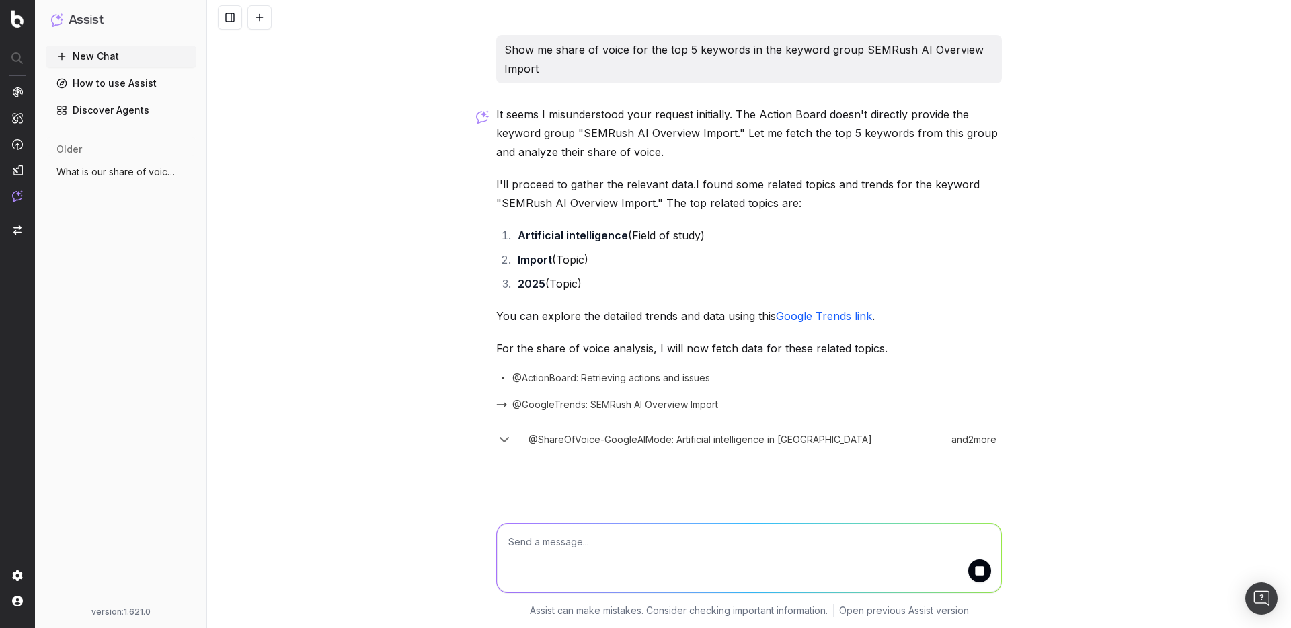
click at [590, 550] on textarea at bounding box center [749, 558] width 504 height 69
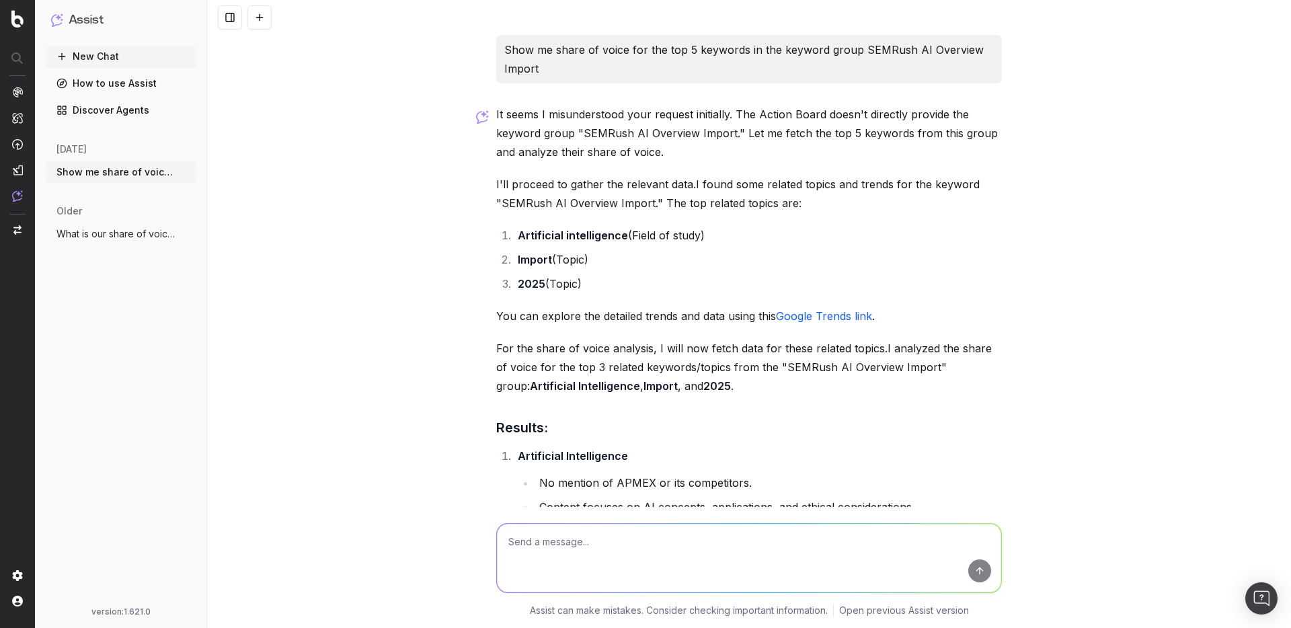
scroll to position [426, 0]
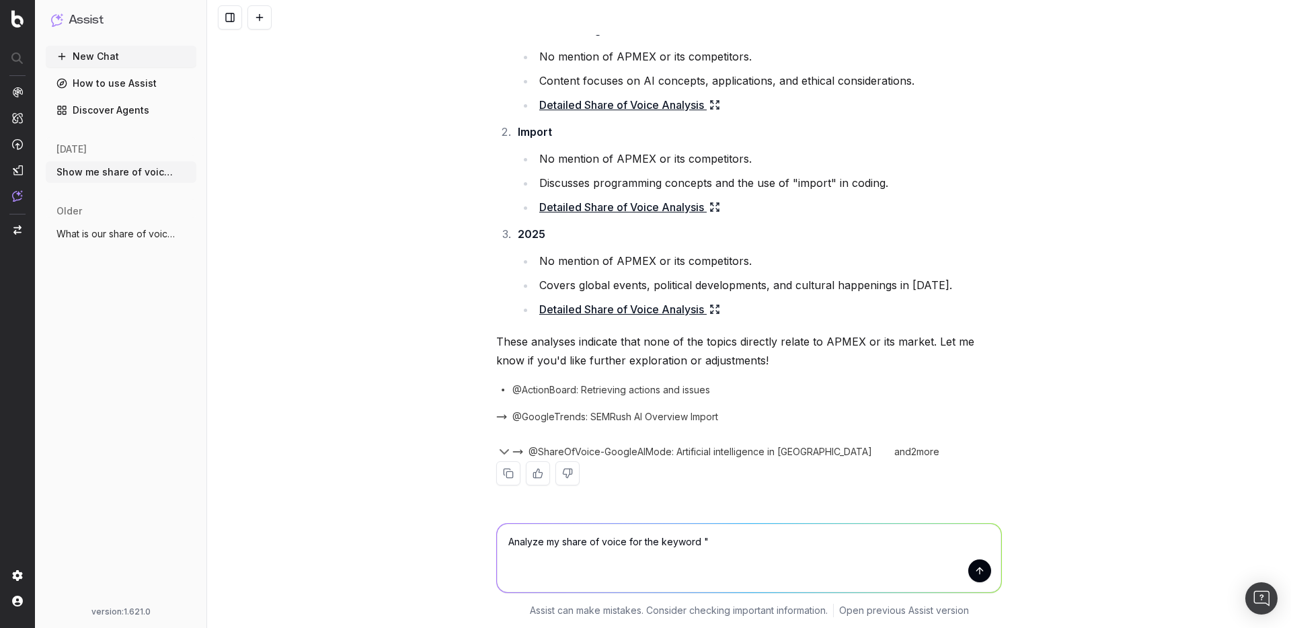
paste textarea "where does gold come from"
type textarea "Analyze my share of voice for the keyword "where does gold come from""
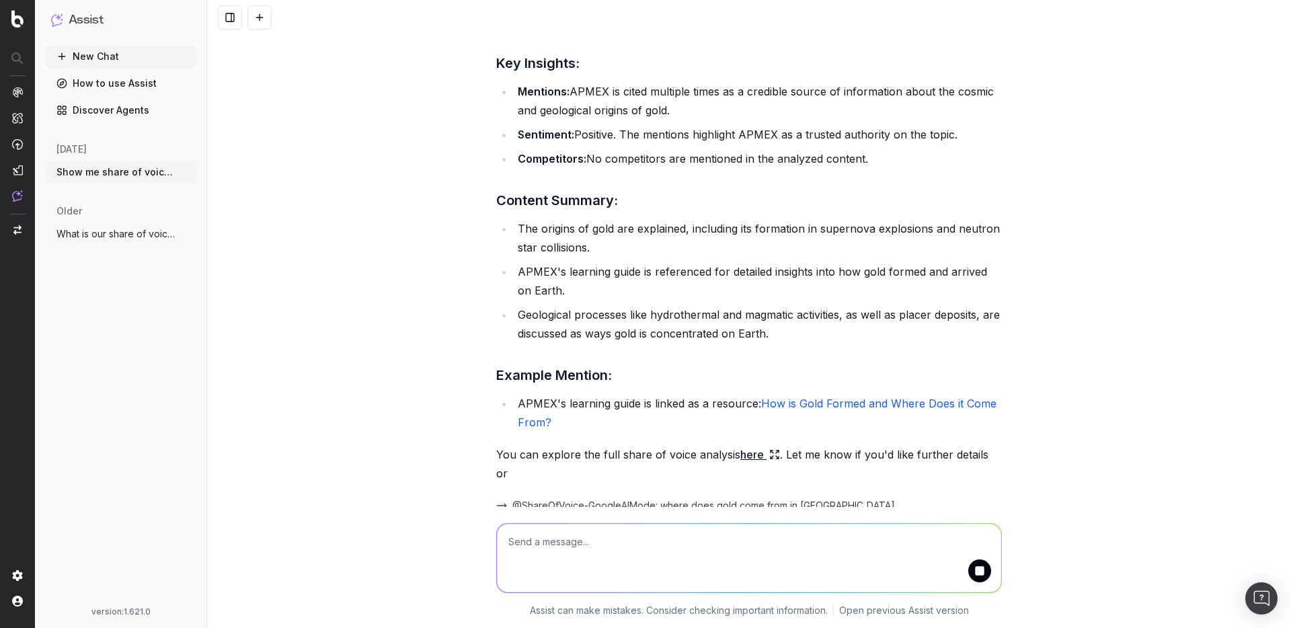
scroll to position [1056, 0]
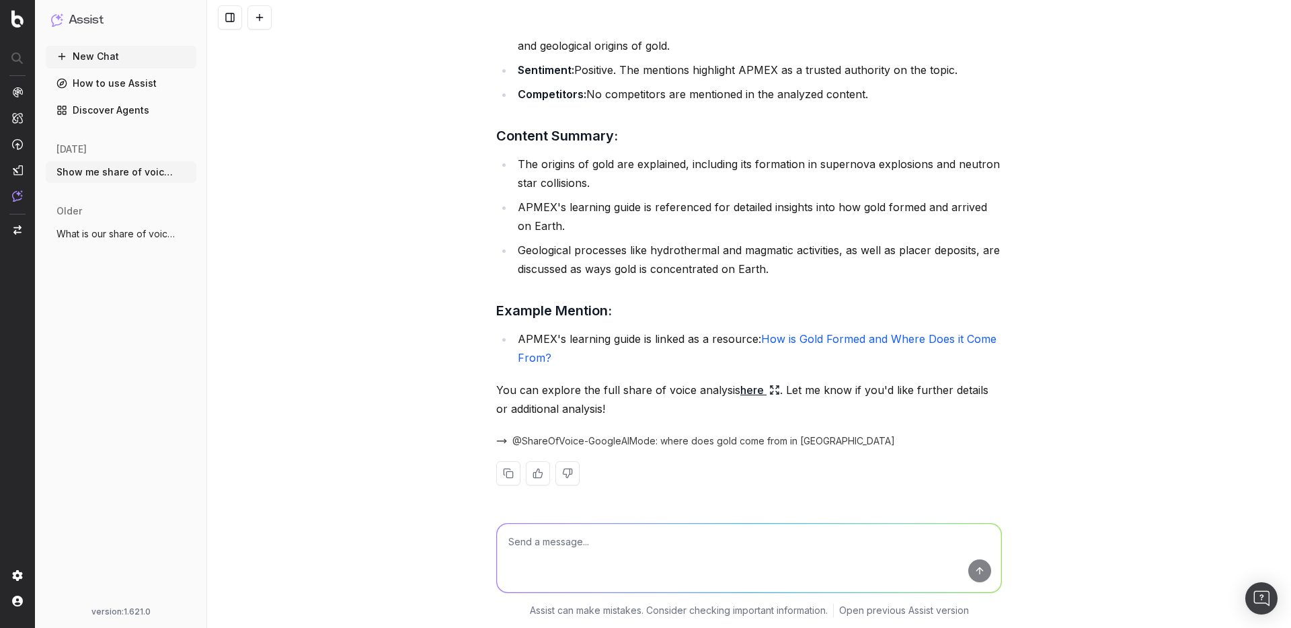
click at [758, 388] on link "here" at bounding box center [760, 390] width 40 height 19
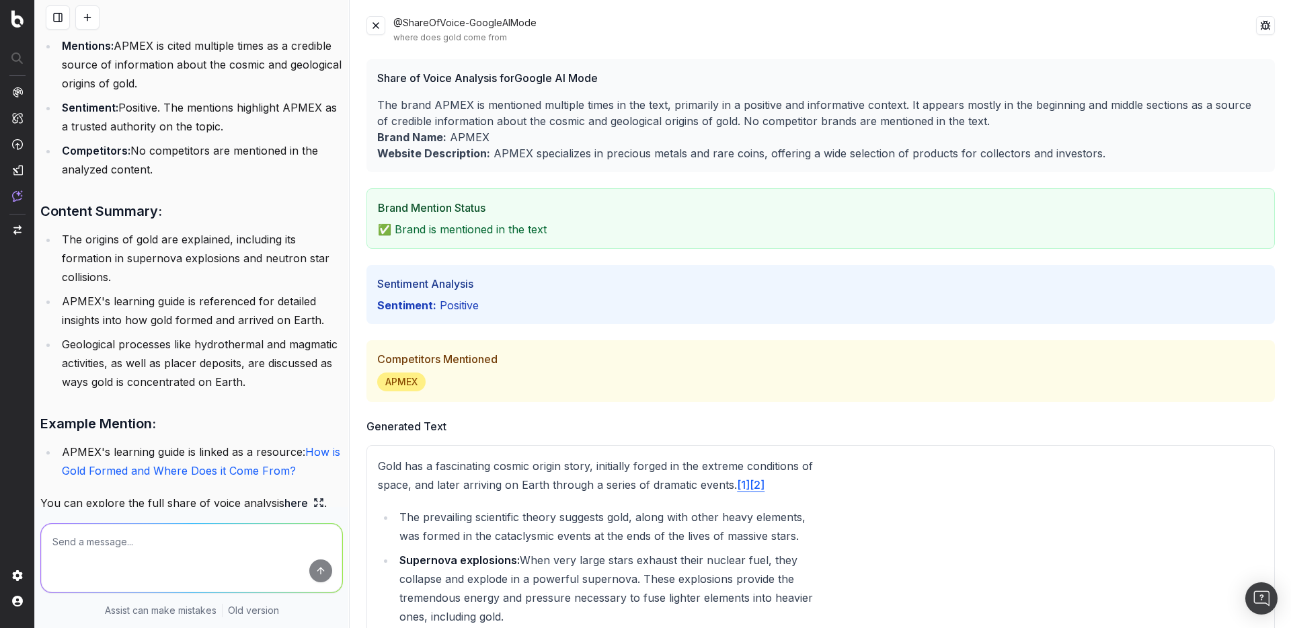
scroll to position [1264, 0]
click at [375, 28] on button at bounding box center [376, 25] width 19 height 19
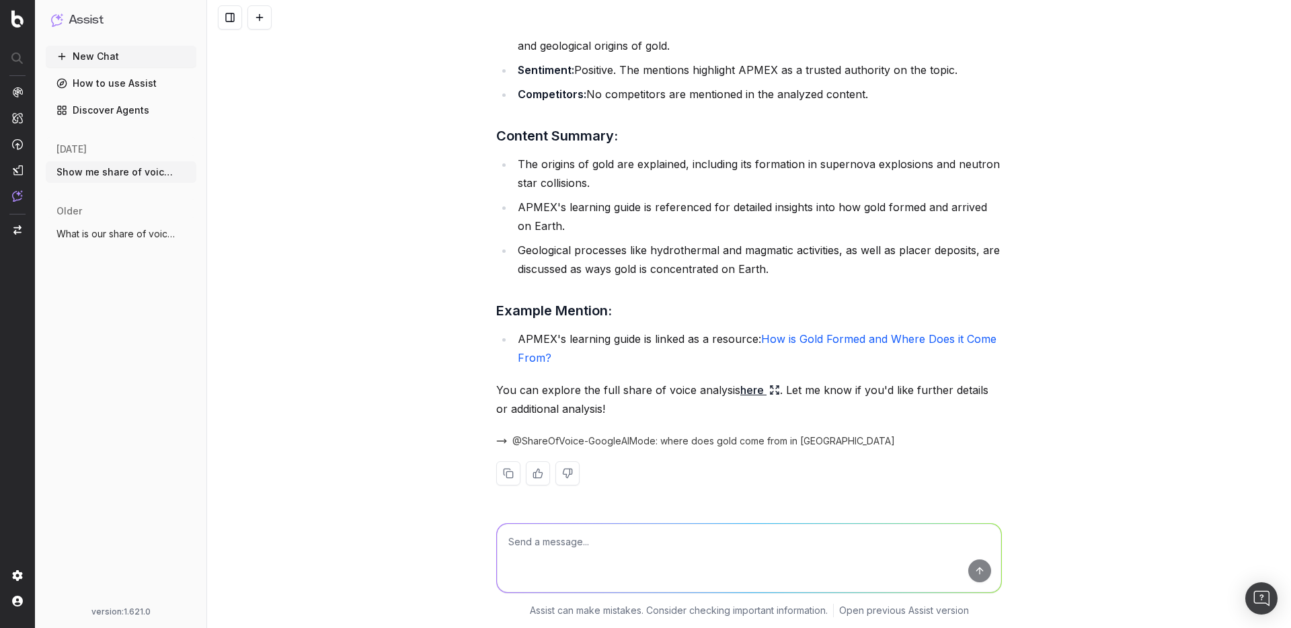
click at [666, 533] on textarea at bounding box center [749, 558] width 504 height 69
type textarea "W"
type textarea "Give me a list of 10 keywords that saw the largest drops in impressions for the…"
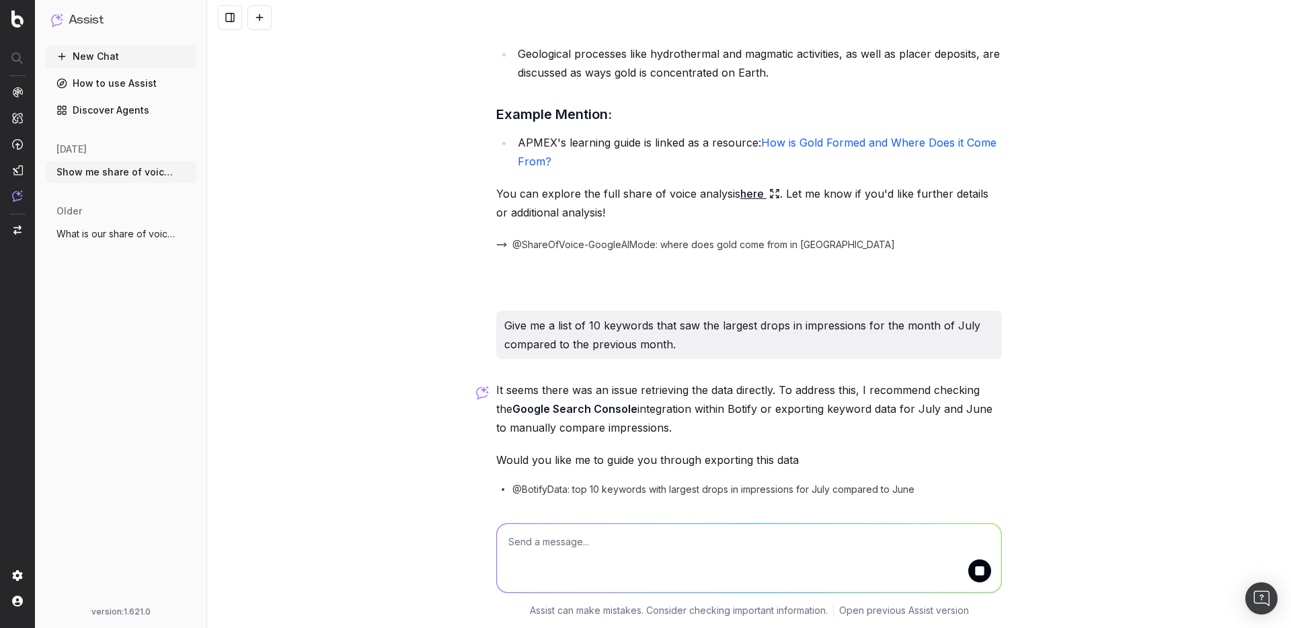
scroll to position [1298, 0]
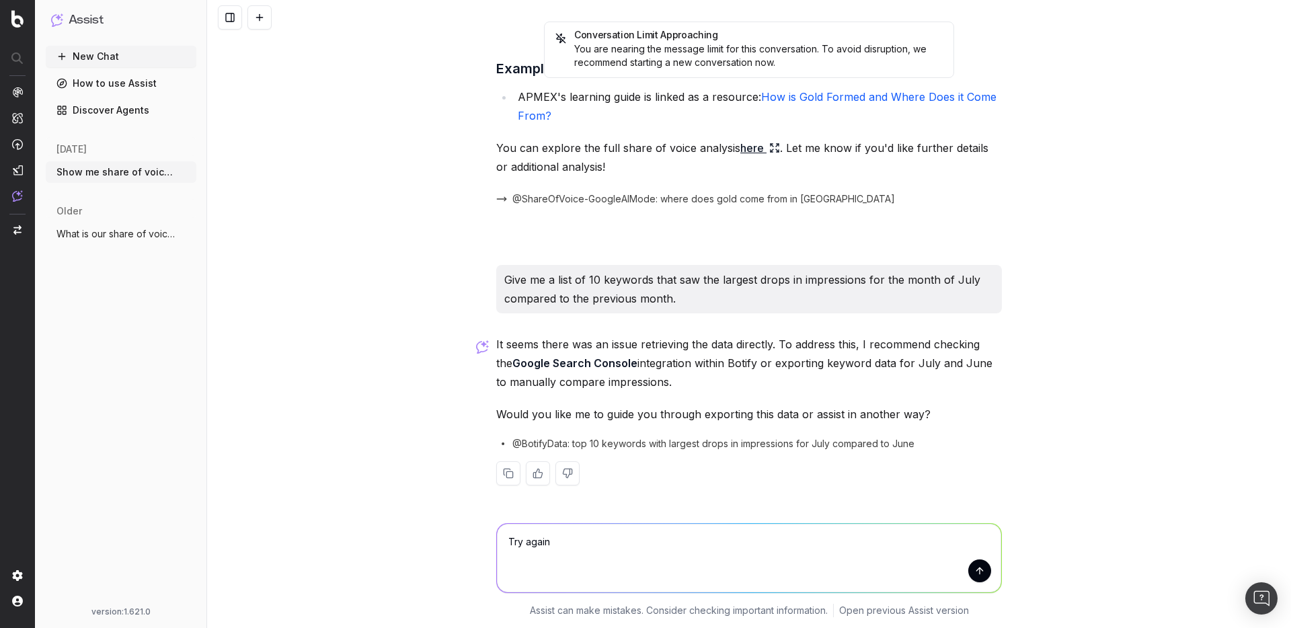
type textarea "Try again"
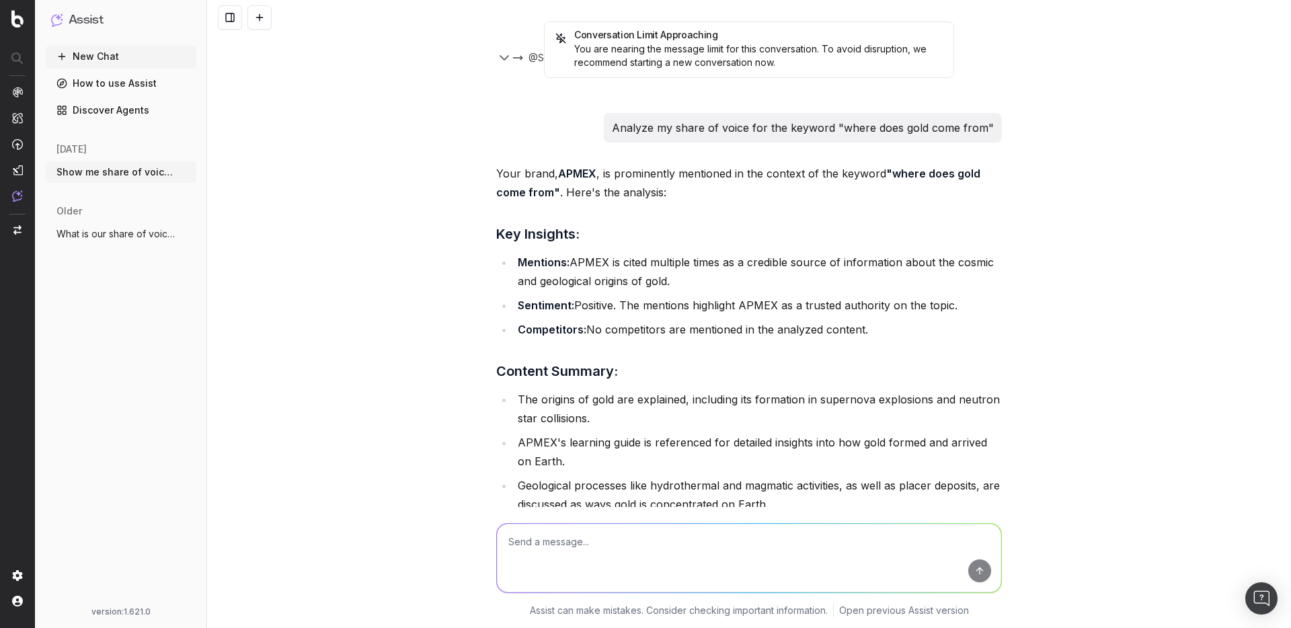
scroll to position [0, 0]
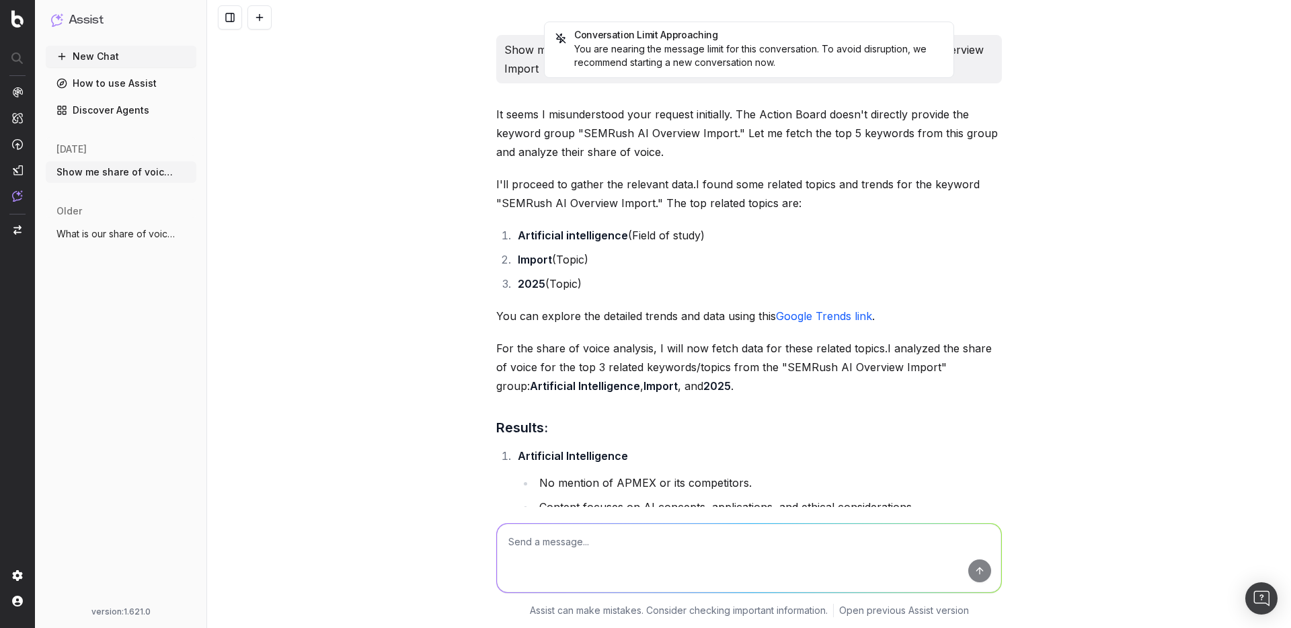
click at [111, 52] on button "New Chat" at bounding box center [121, 57] width 151 height 22
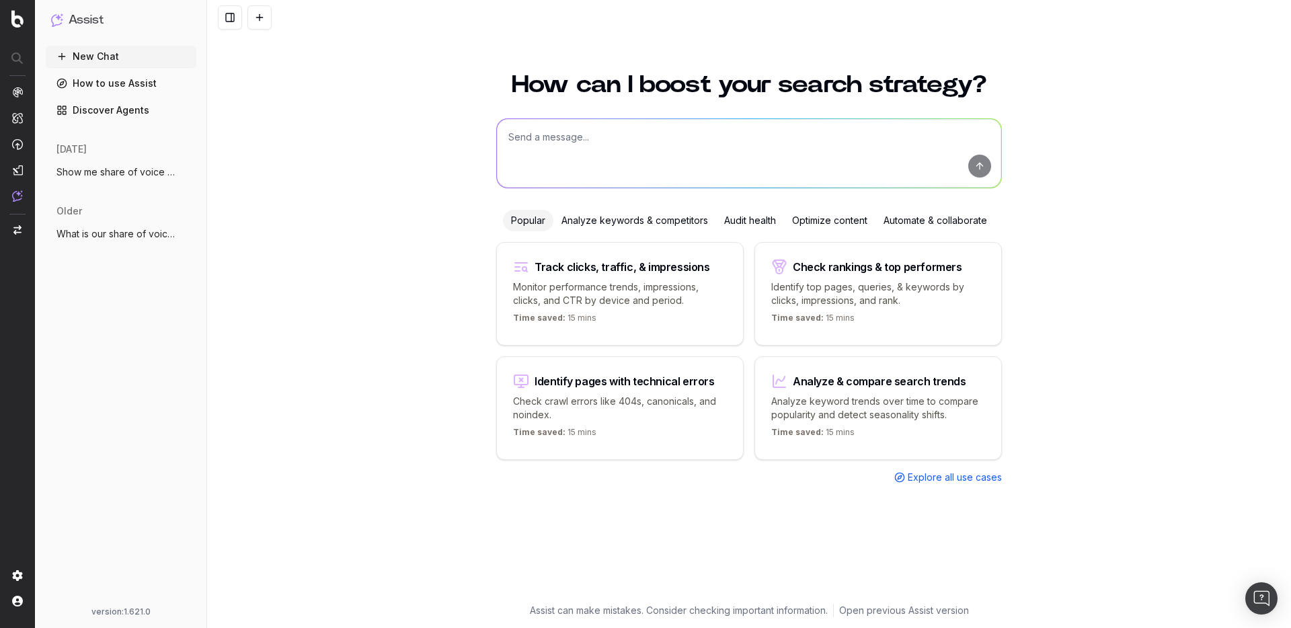
click at [566, 143] on textarea at bounding box center [749, 153] width 504 height 69
click at [891, 284] on p "Identify top pages, queries, & keywords by clicks, impressions, and rank." at bounding box center [878, 293] width 214 height 27
type textarea "What are my top ranking pages?"
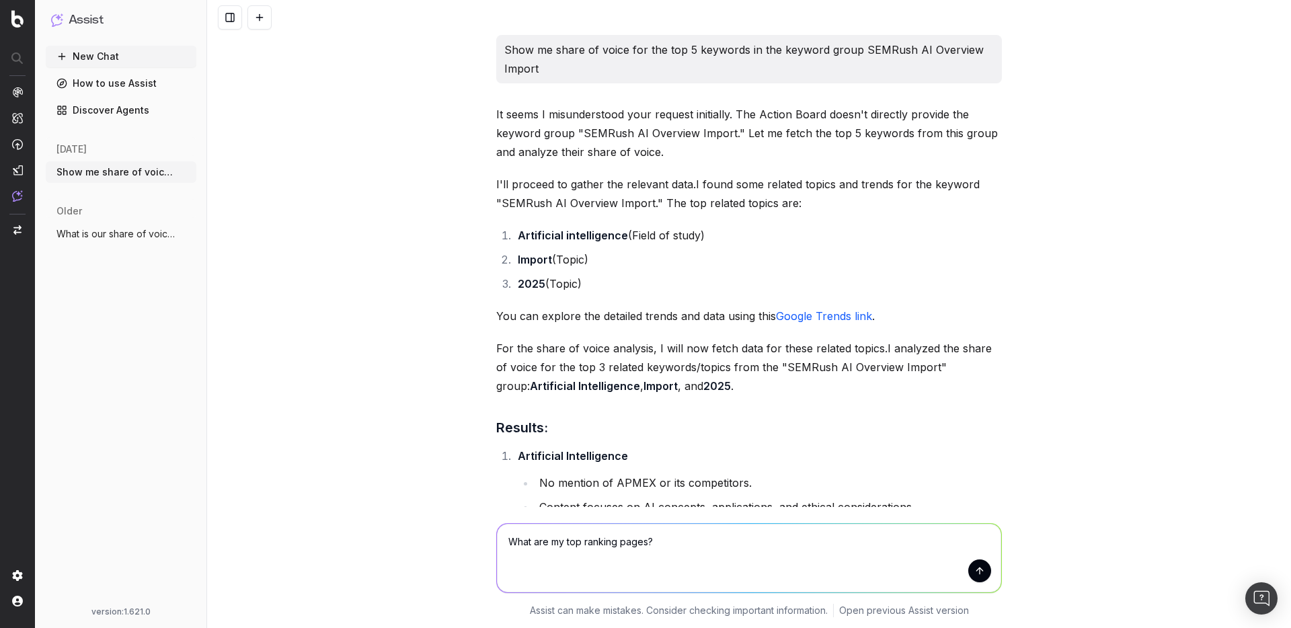
click at [89, 56] on button "New Chat" at bounding box center [121, 57] width 151 height 22
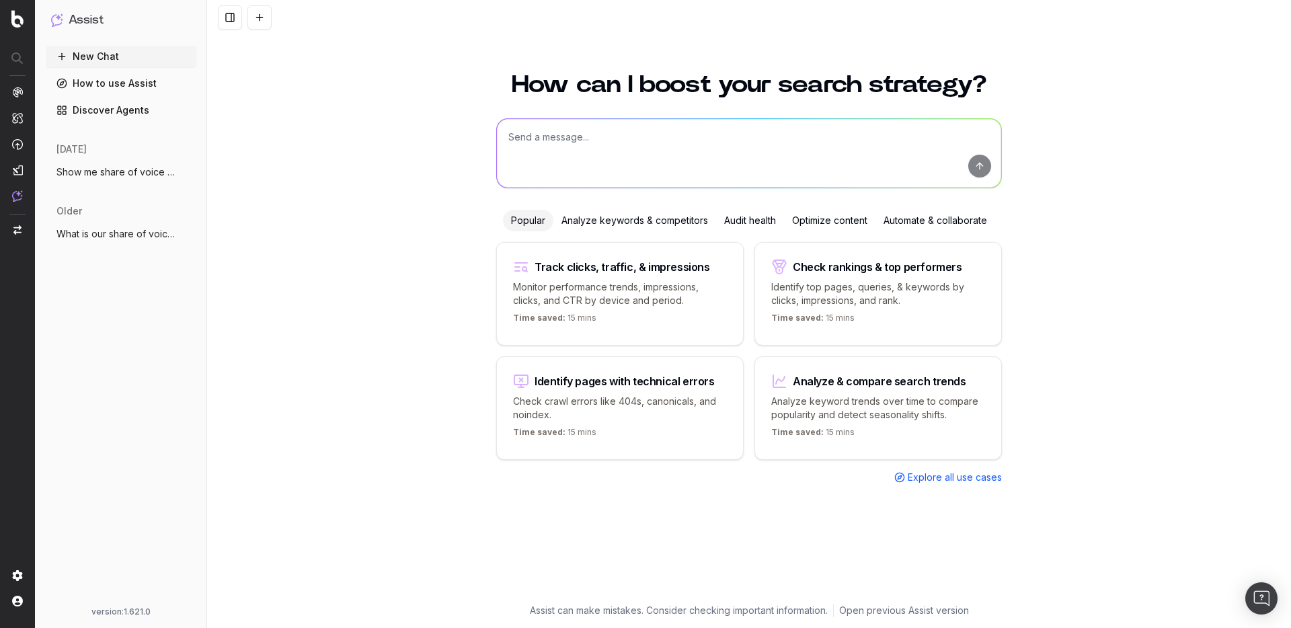
click at [937, 475] on span "Explore all use cases" at bounding box center [955, 477] width 94 height 13
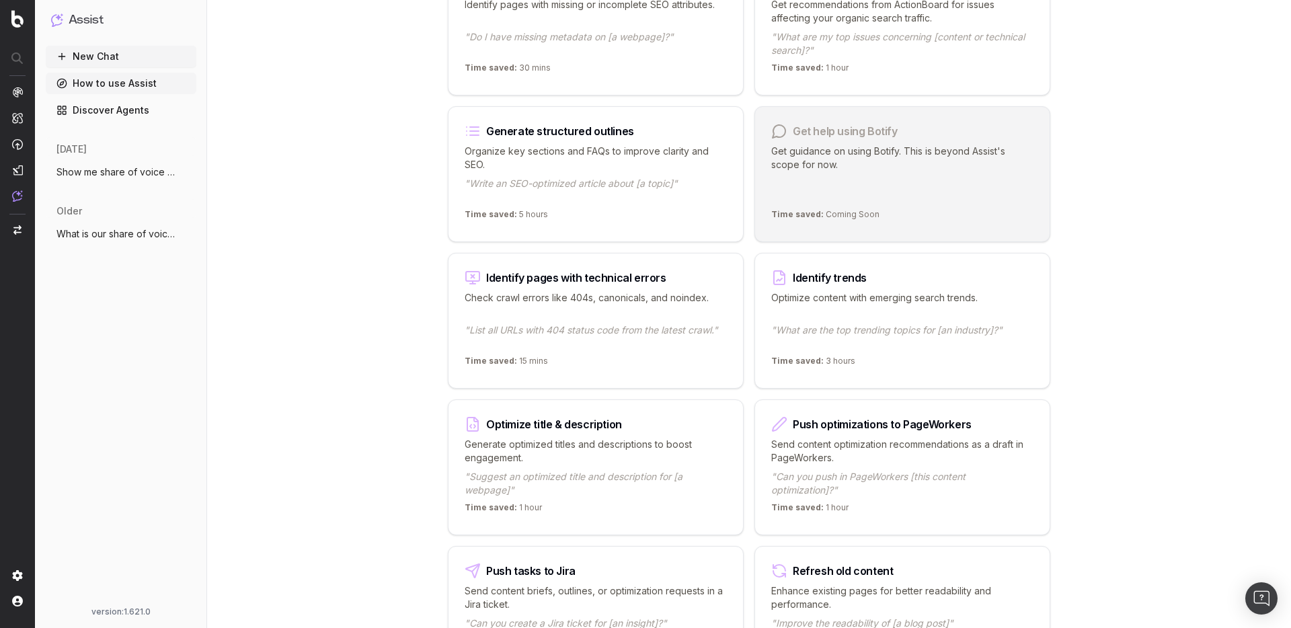
scroll to position [1161, 0]
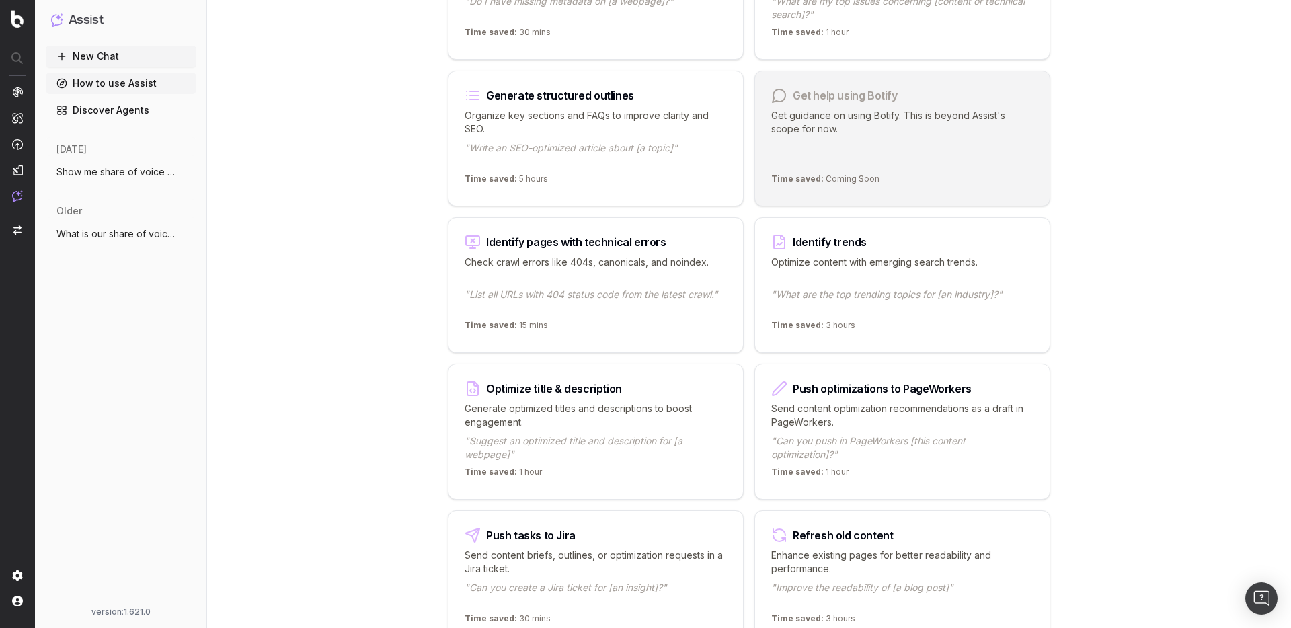
click at [884, 315] on div "Identify trends Optimize content with emerging search trends. "What are the top…" at bounding box center [903, 285] width 296 height 136
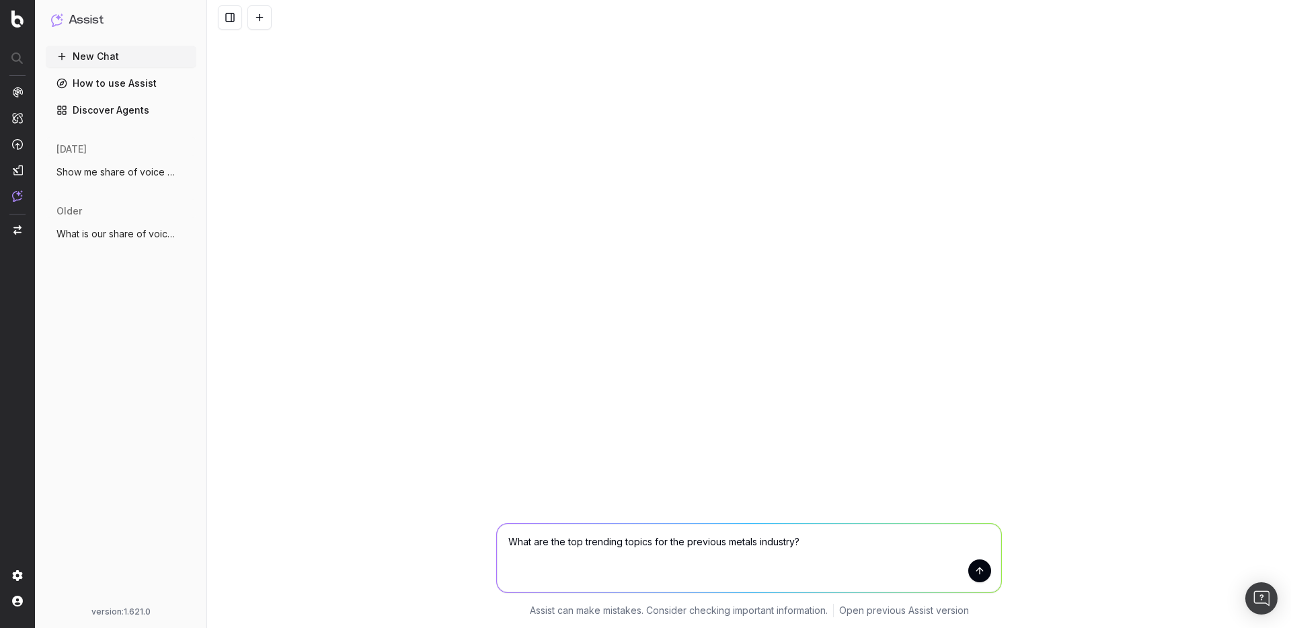
type textarea "What are the top trending topics for the previous metals industry?"
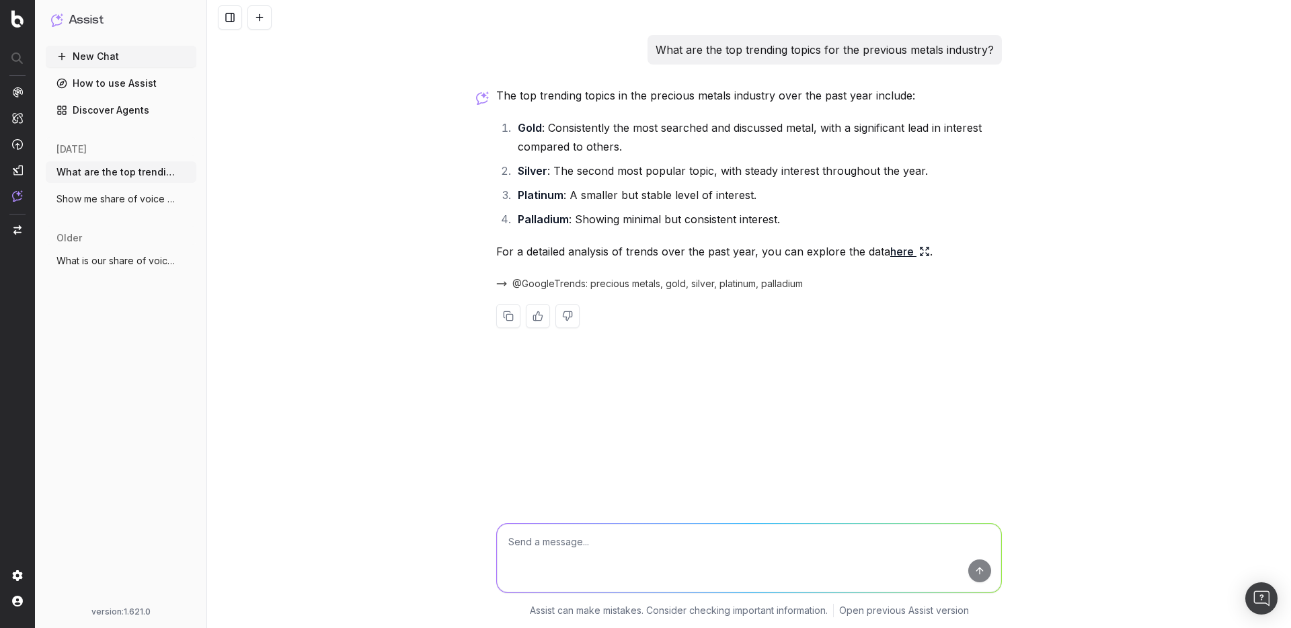
click at [896, 250] on link "here" at bounding box center [910, 251] width 40 height 19
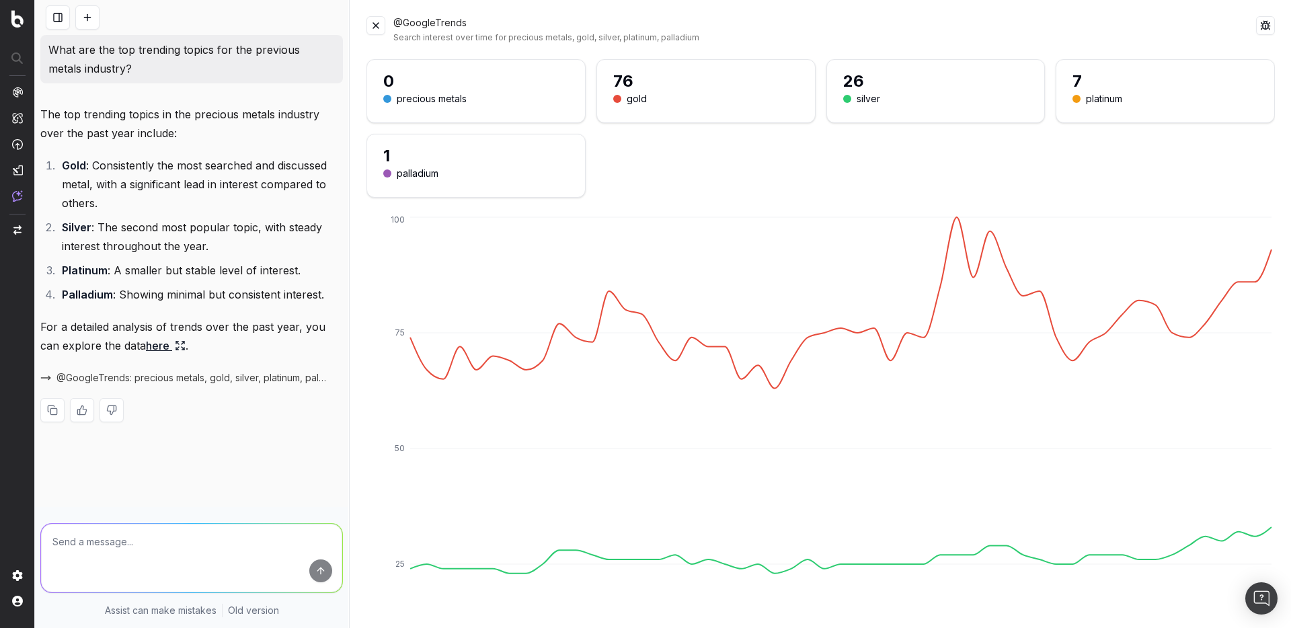
drag, startPoint x: 666, startPoint y: 75, endPoint x: 652, endPoint y: 100, distance: 29.2
click at [666, 75] on div "76" at bounding box center [706, 82] width 186 height 22
click at [364, 28] on div "@GoogleTrends Search interest over time for precious metals, gold, silver, plat…" at bounding box center [820, 314] width 941 height 628
drag, startPoint x: 376, startPoint y: 25, endPoint x: 391, endPoint y: 80, distance: 57.1
click at [376, 25] on button at bounding box center [376, 25] width 19 height 19
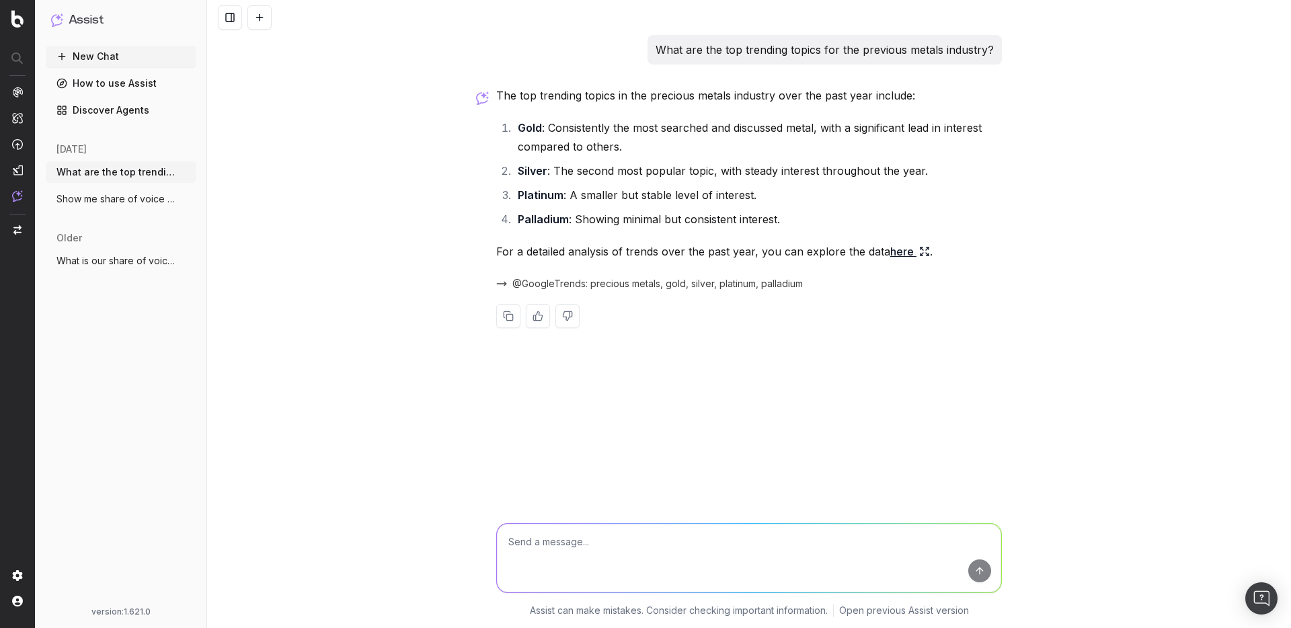
click at [685, 578] on textarea at bounding box center [749, 558] width 504 height 69
type textarea "I"
type textarea "What are some trending keywords around "gold""
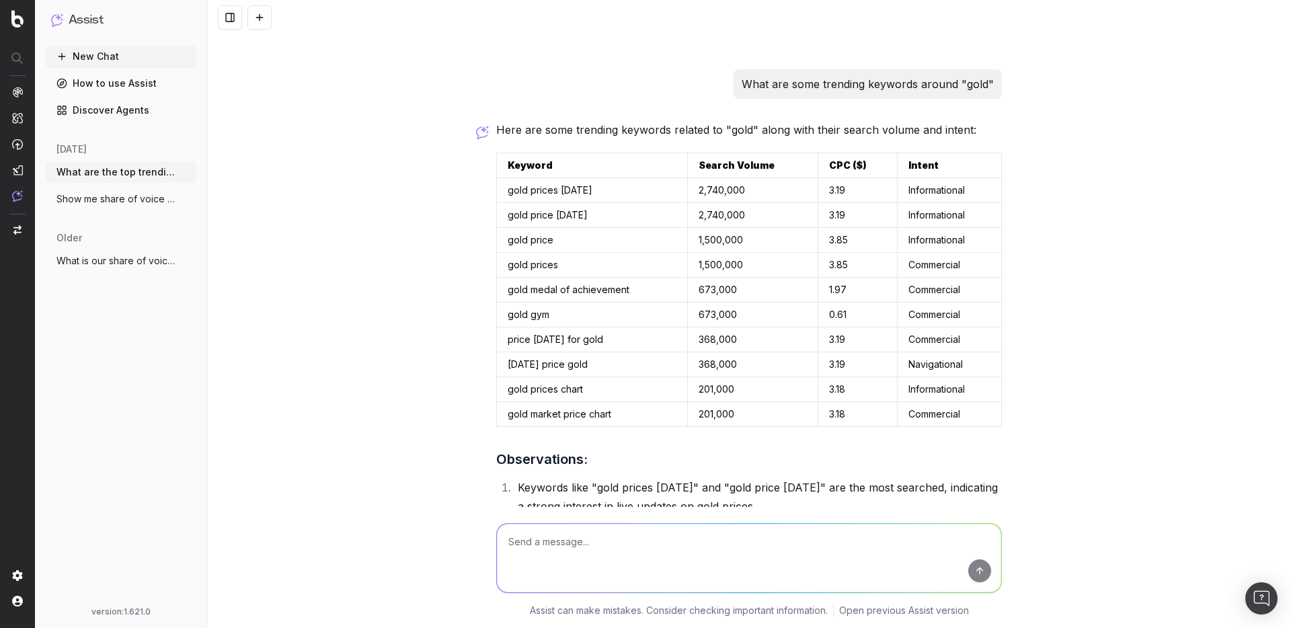
scroll to position [477, 0]
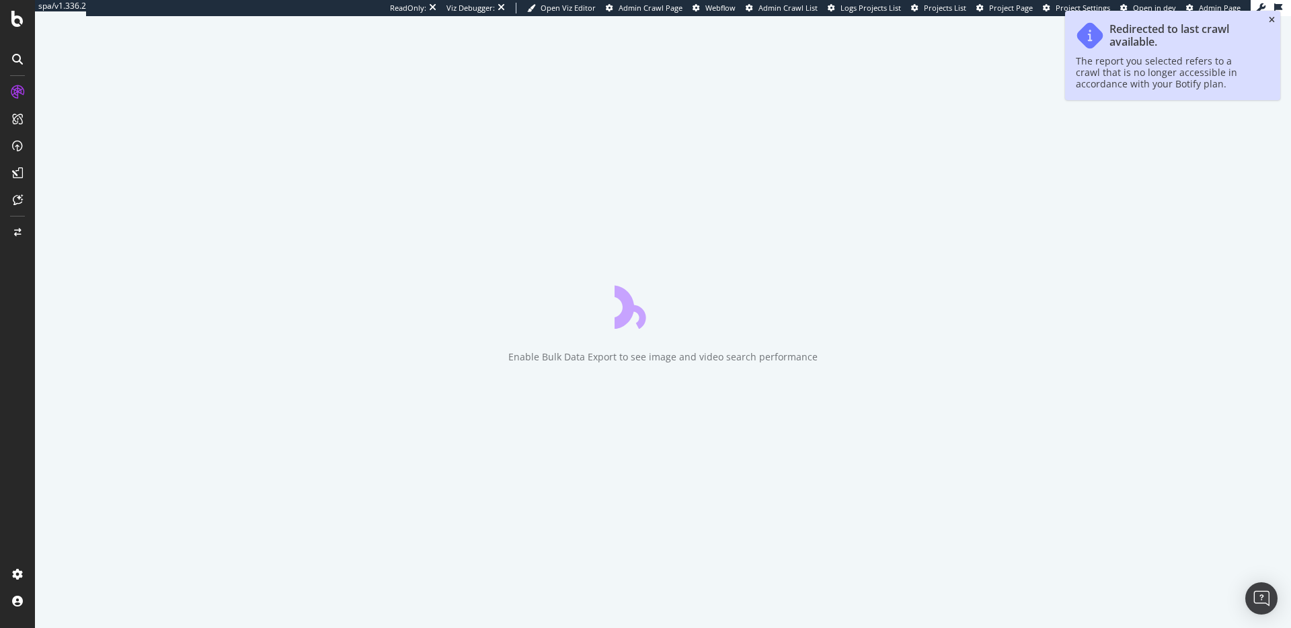
click at [1272, 20] on icon "close toast" at bounding box center [1272, 20] width 6 height 8
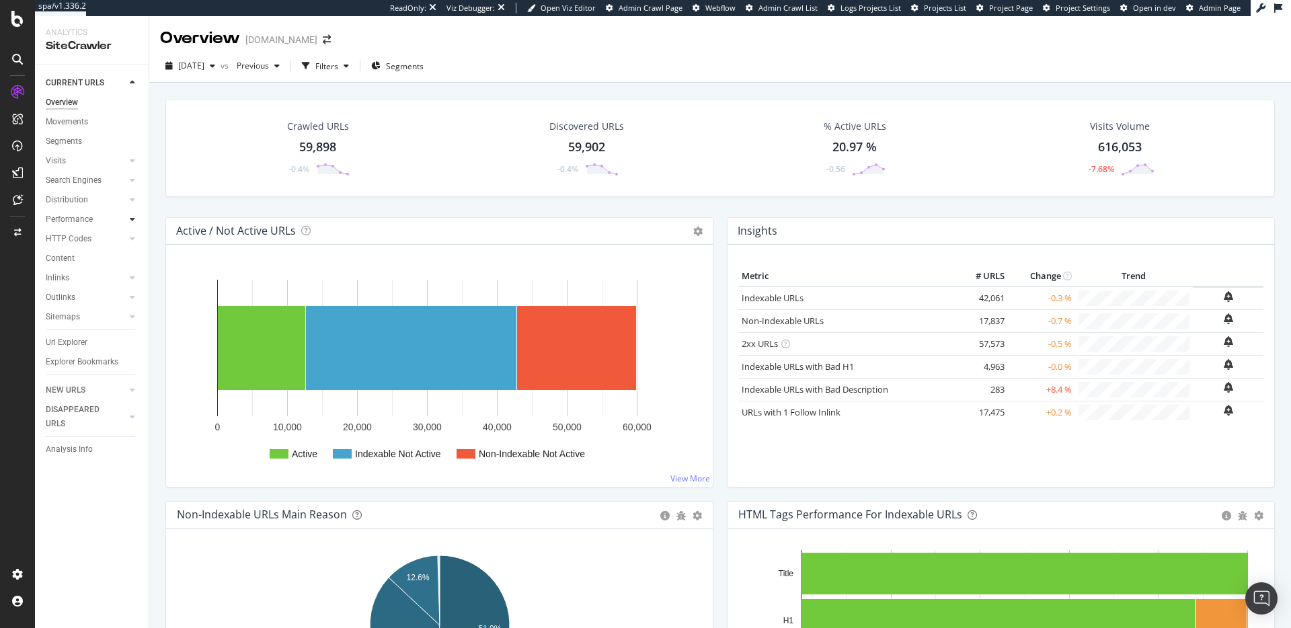
click at [136, 213] on div "Performance" at bounding box center [97, 220] width 103 height 20
click at [134, 217] on icon at bounding box center [132, 219] width 5 height 8
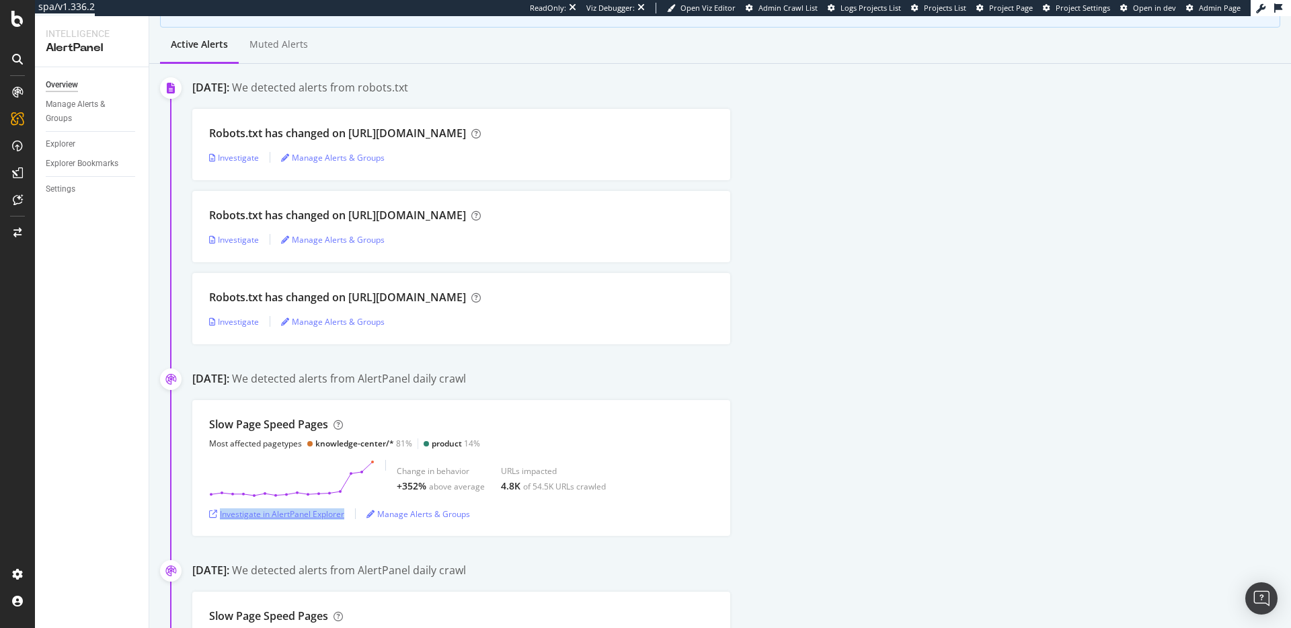
scroll to position [281, 0]
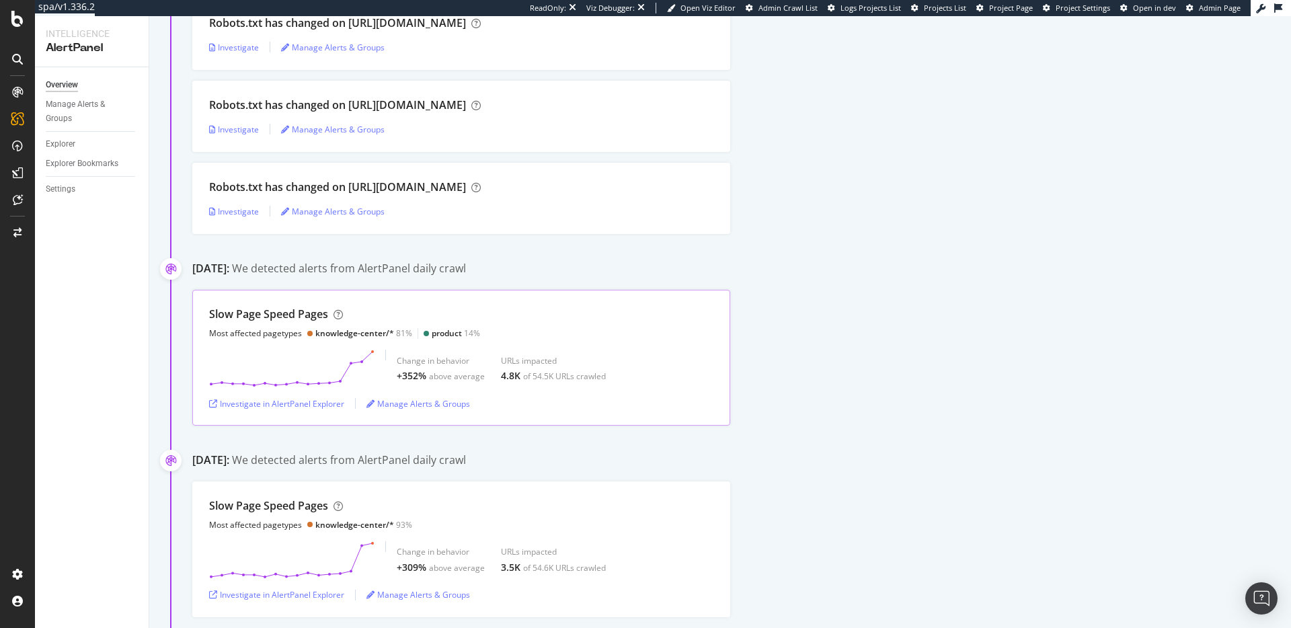
click at [403, 325] on div "Slow Page Speed Pages Most affected pagetypes knowledge-center/* 81% product 14%" at bounding box center [344, 323] width 271 height 32
click at [344, 331] on div "knowledge-center/*" at bounding box center [354, 333] width 79 height 11
click at [282, 316] on div "Slow Page Speed Pages" at bounding box center [268, 314] width 119 height 15
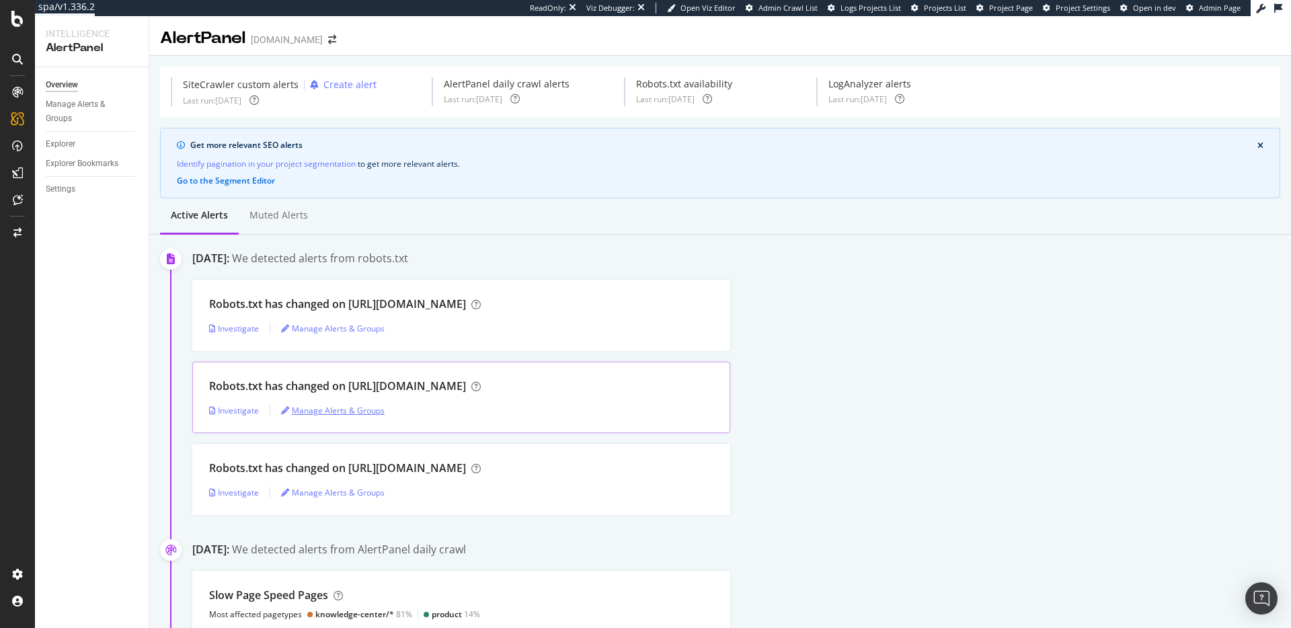
scroll to position [1, 0]
click at [69, 143] on div "Intelligence ActionBoard AlertPanel" at bounding box center [87, 149] width 97 height 98
click at [69, 149] on div "ActionBoard" at bounding box center [76, 153] width 52 height 13
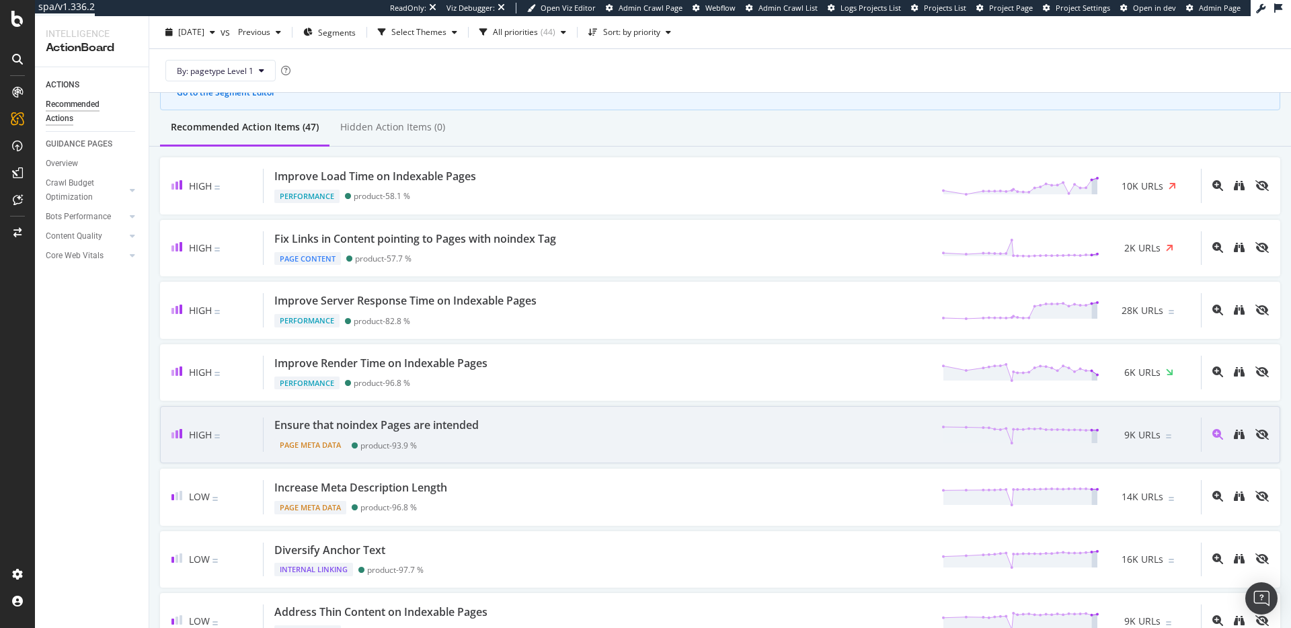
scroll to position [97, 0]
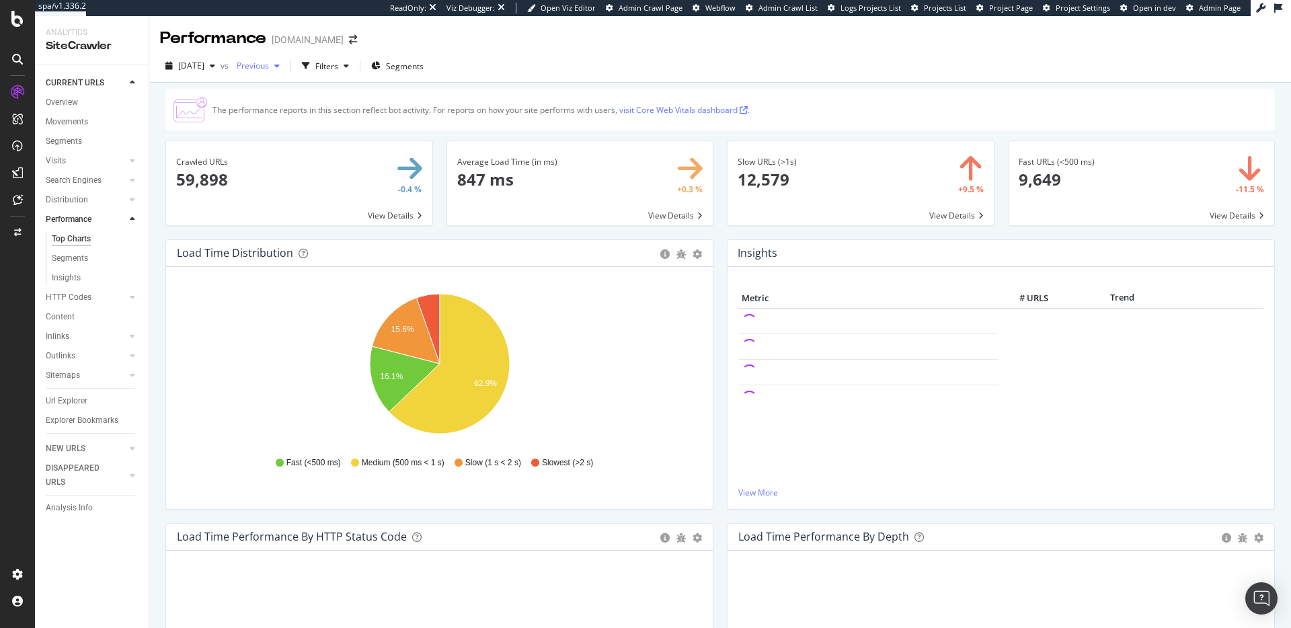
click at [269, 68] on span "Previous" at bounding box center [250, 65] width 38 height 11
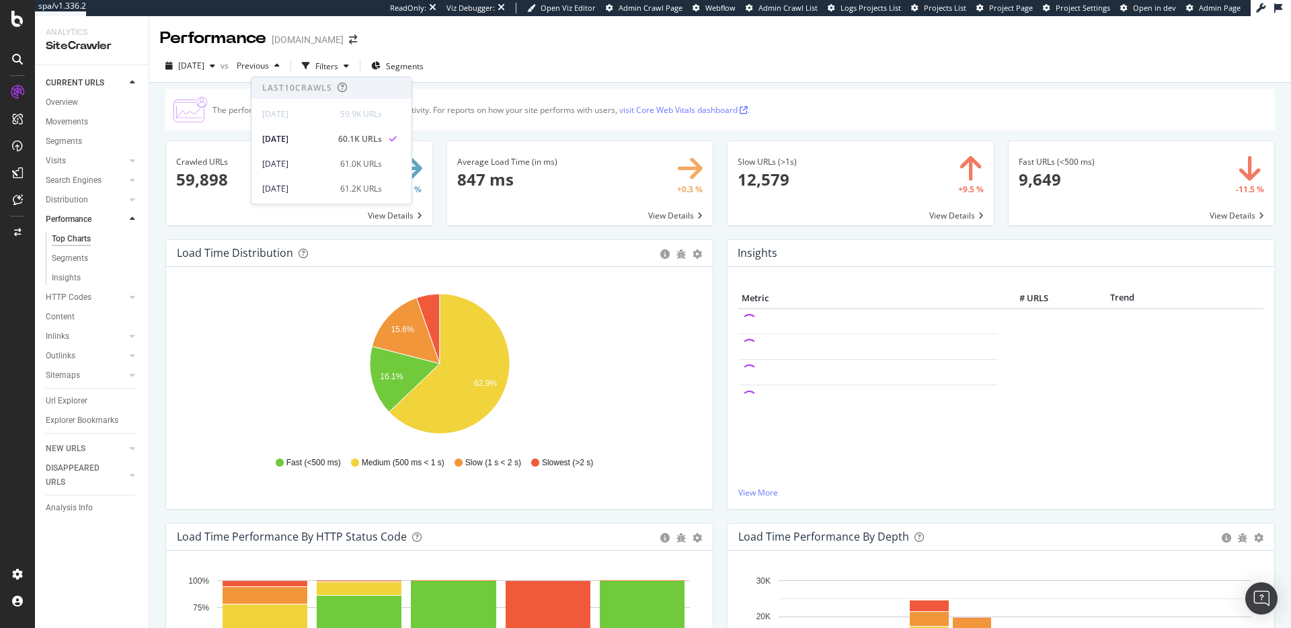
drag, startPoint x: 504, startPoint y: 53, endPoint x: 498, endPoint y: 52, distance: 6.8
click at [504, 53] on div "2025 Aug. 18th vs Previous Filters Segments" at bounding box center [720, 66] width 1142 height 33
click at [381, 67] on icon "button" at bounding box center [375, 66] width 9 height 8
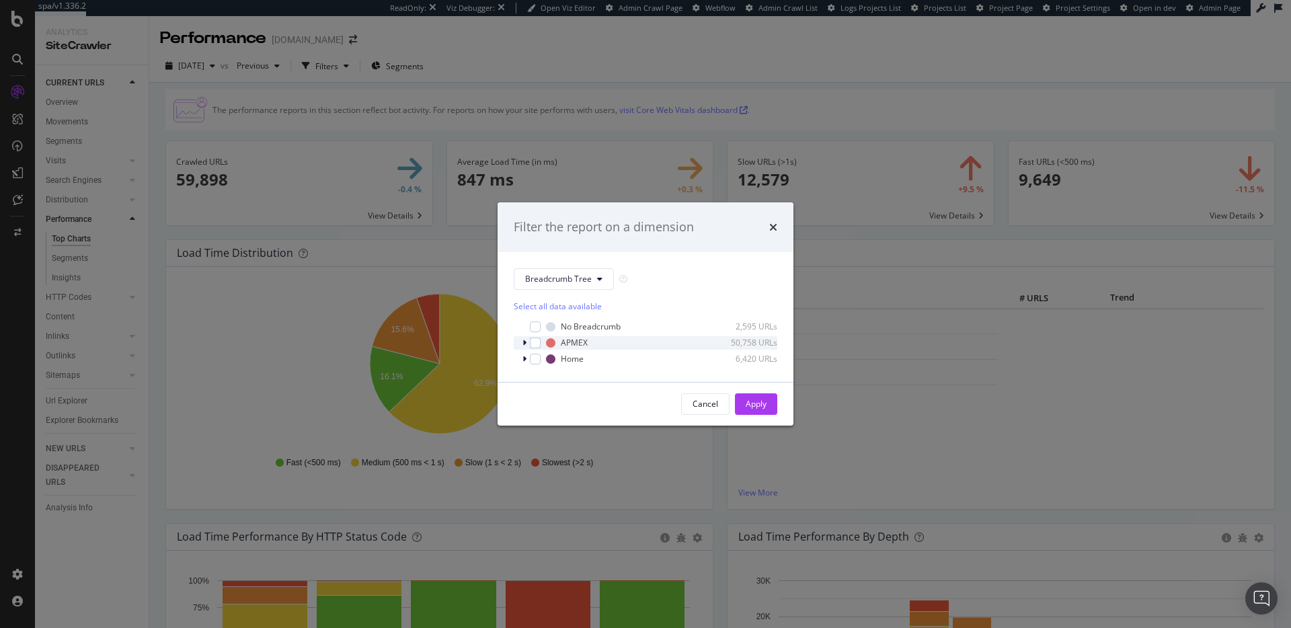
click at [525, 342] on icon "modal" at bounding box center [525, 343] width 4 height 8
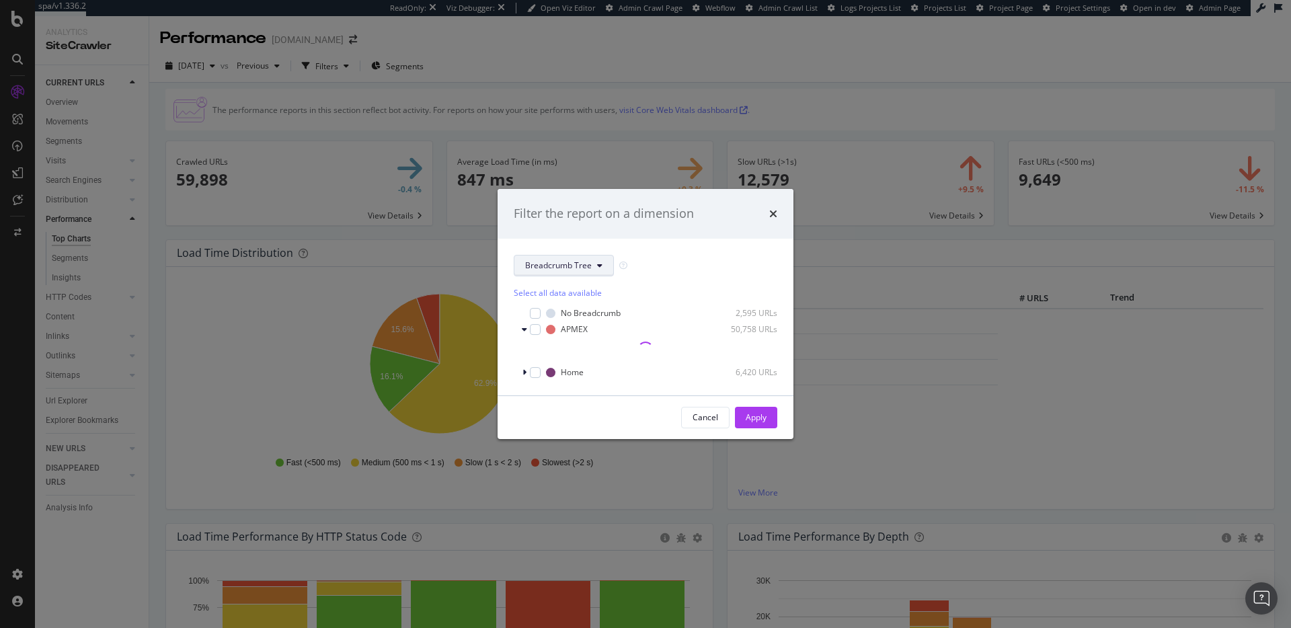
click at [575, 260] on span "Breadcrumb Tree" at bounding box center [558, 265] width 67 height 11
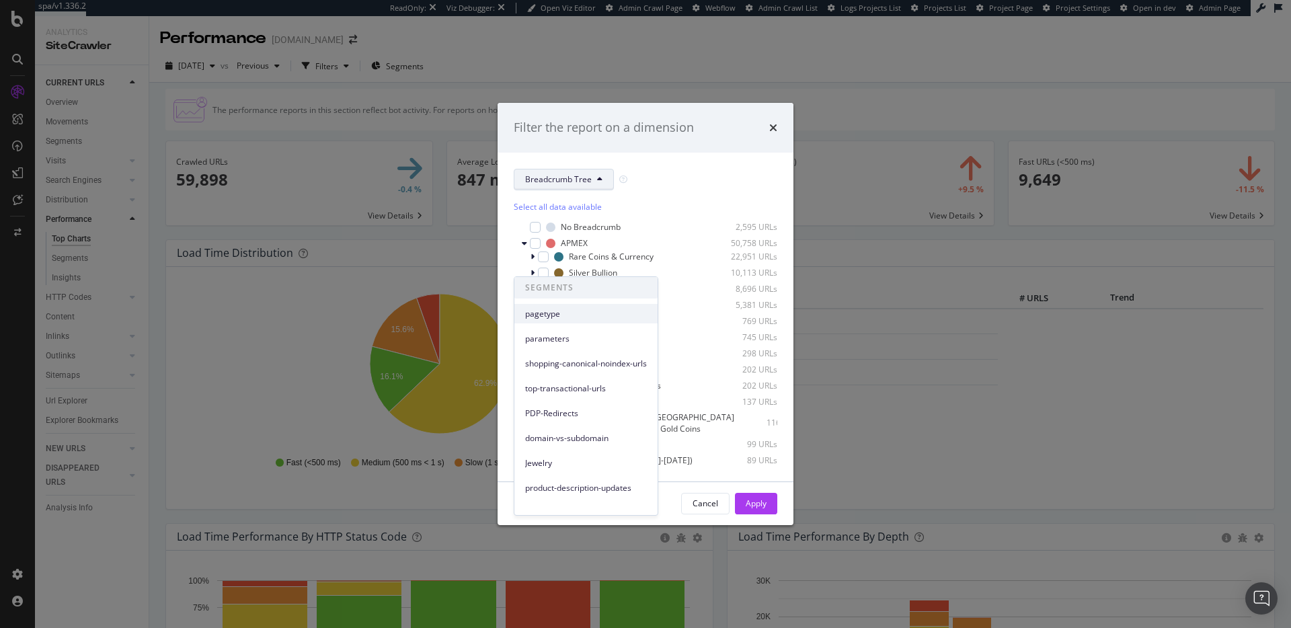
click at [586, 309] on span "pagetype" at bounding box center [586, 314] width 122 height 12
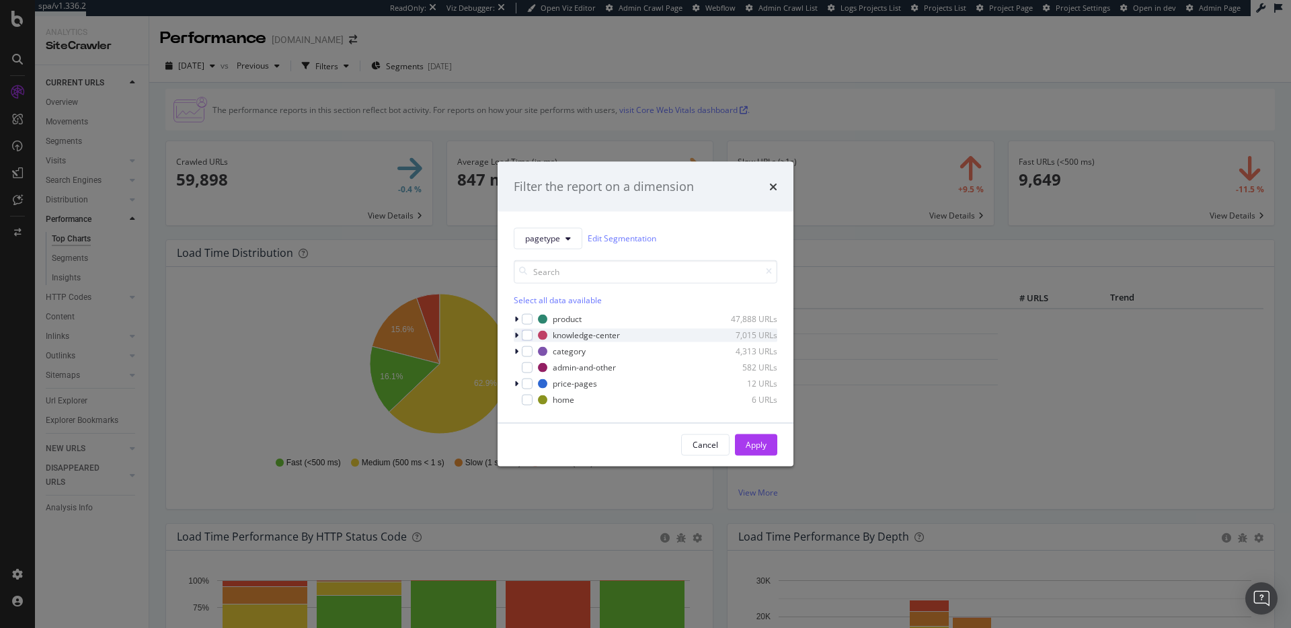
click at [533, 333] on div "knowledge-center 7,015 URLs" at bounding box center [646, 334] width 264 height 13
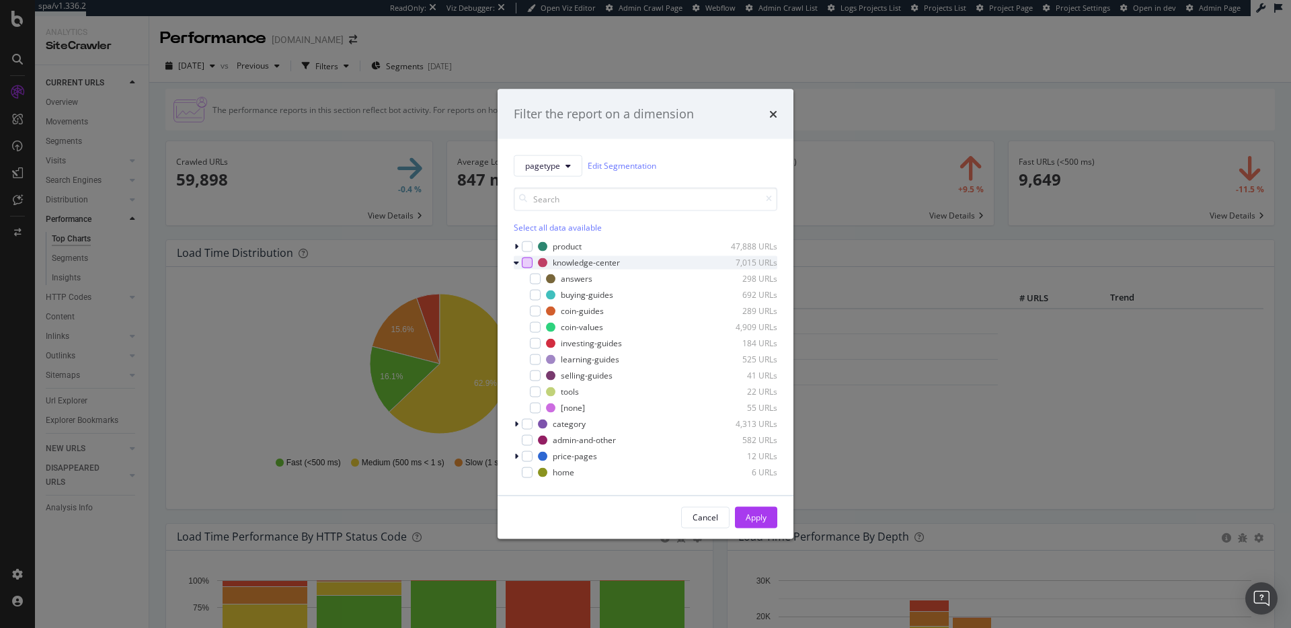
click at [531, 262] on div "modal" at bounding box center [527, 262] width 11 height 11
click at [755, 514] on div "Apply" at bounding box center [756, 517] width 21 height 11
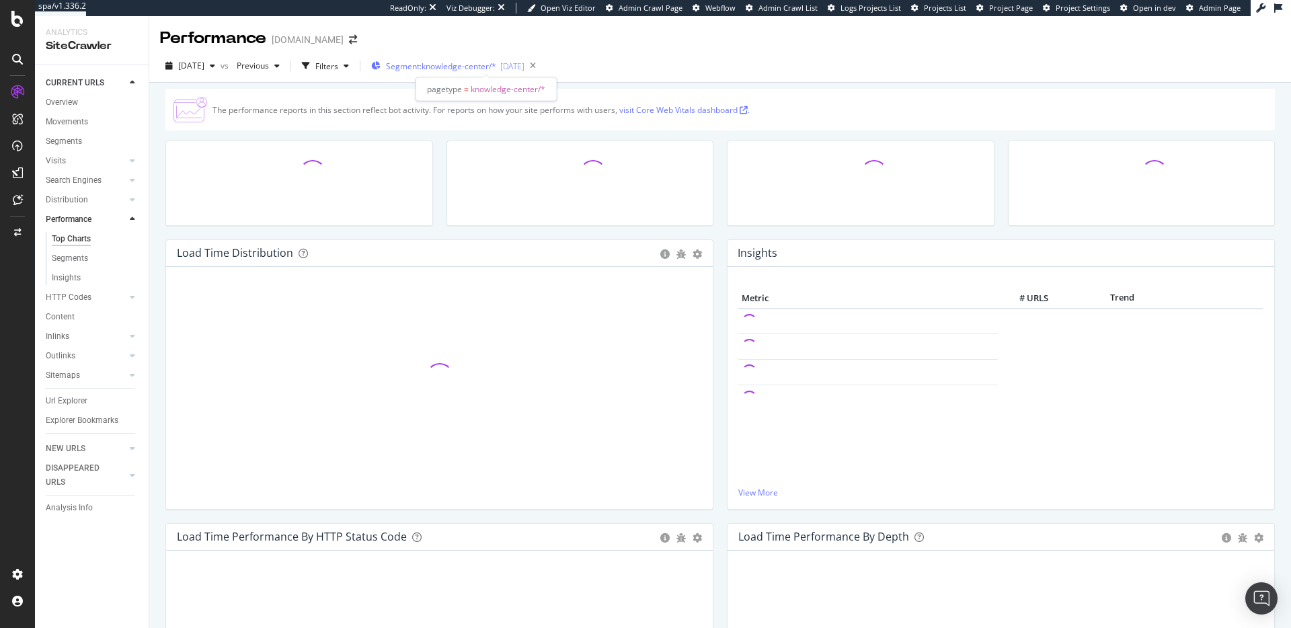
click at [525, 62] on div "2025-07-22" at bounding box center [512, 66] width 24 height 11
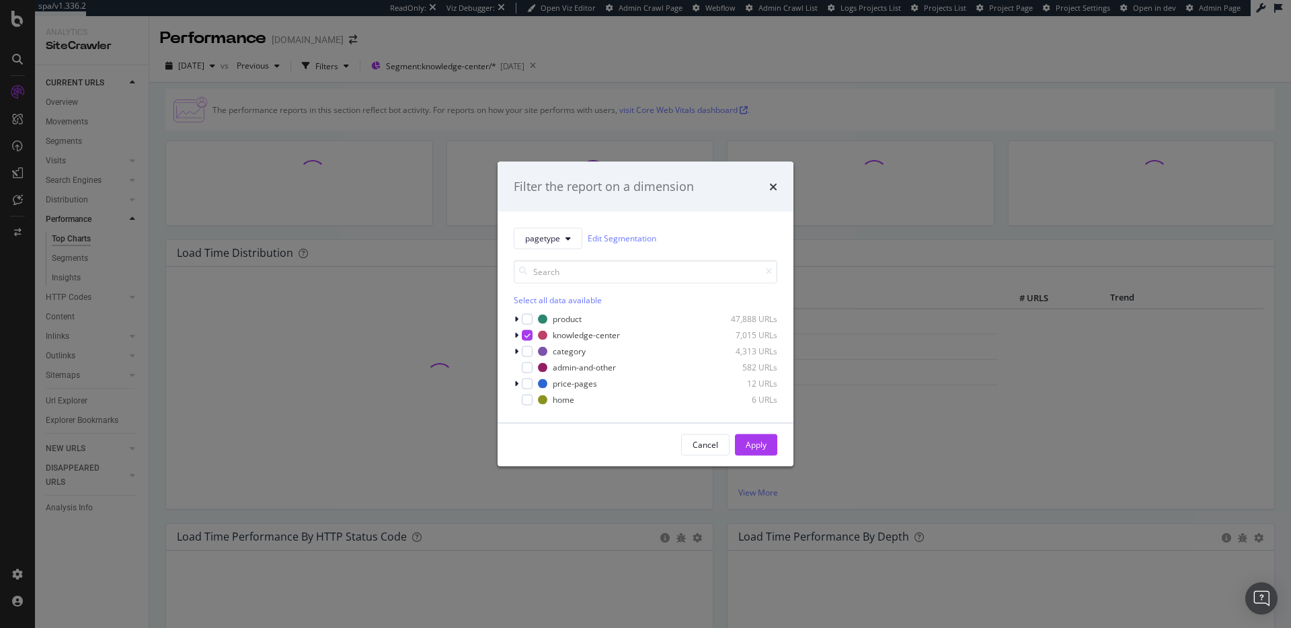
drag, startPoint x: 771, startPoint y: 186, endPoint x: 774, endPoint y: 176, distance: 10.0
click at [770, 186] on icon "times" at bounding box center [773, 186] width 8 height 11
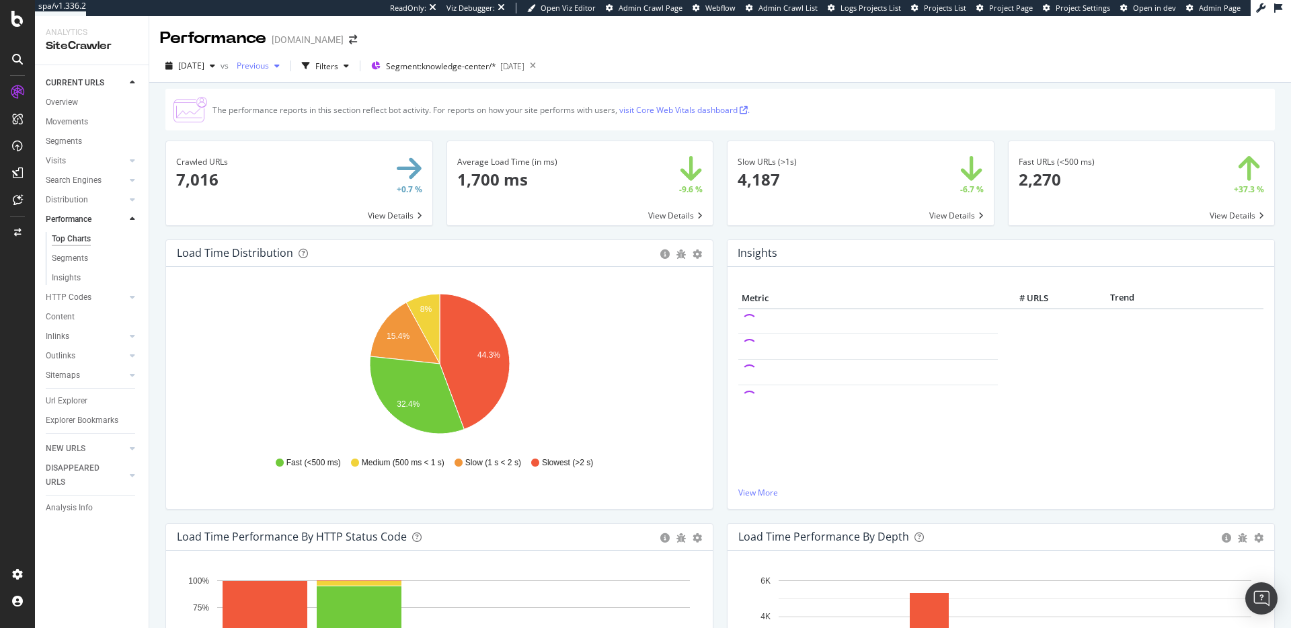
click at [269, 61] on span "Previous" at bounding box center [250, 65] width 38 height 11
click at [695, 76] on div "2025 Aug. 18th vs Previous Filters Segment: knowledge-center/* 2025-07-22" at bounding box center [720, 68] width 1142 height 27
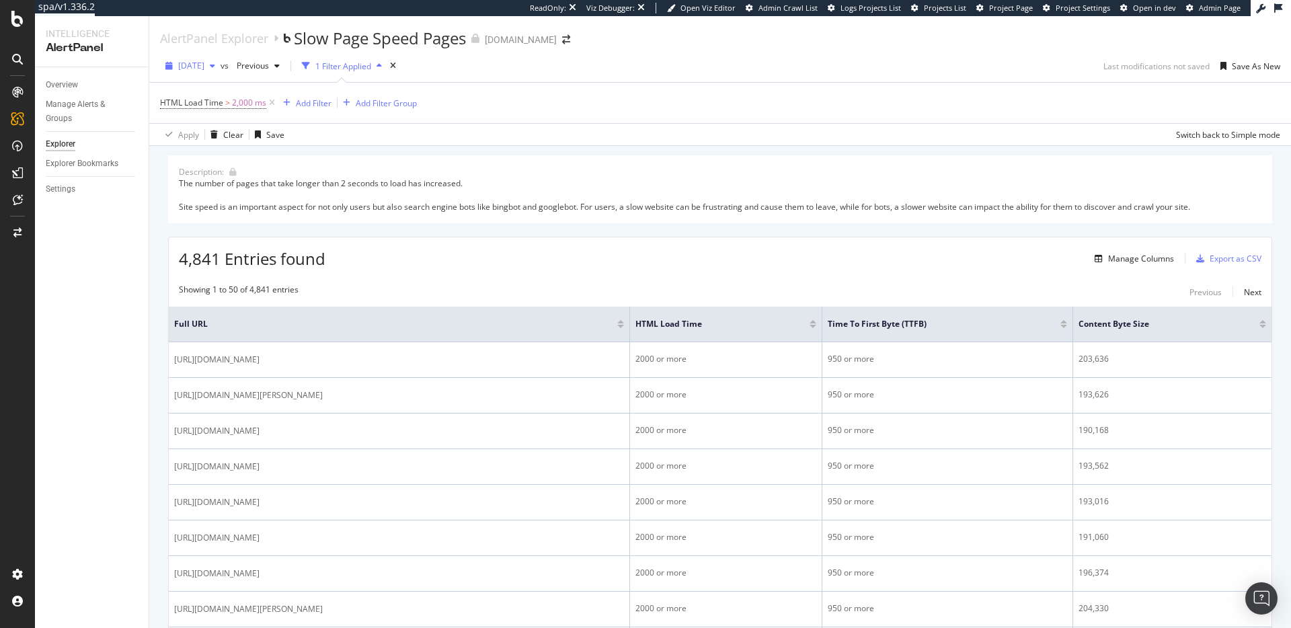
click at [198, 65] on span "[DATE]" at bounding box center [191, 65] width 26 height 11
click at [261, 93] on div "54.2K URLs" at bounding box center [279, 93] width 42 height 12
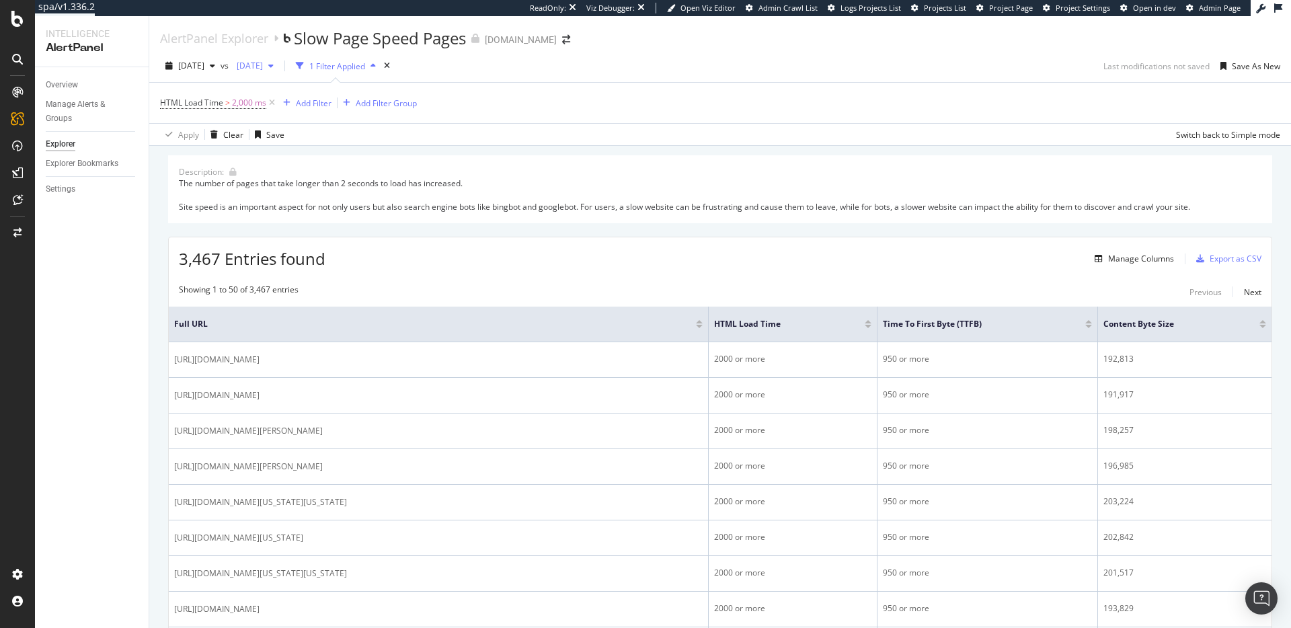
click at [263, 65] on span "[DATE]" at bounding box center [247, 65] width 32 height 11
click at [345, 186] on div "55.3K URLs" at bounding box center [361, 186] width 42 height 12
